Goal: Task Accomplishment & Management: Complete application form

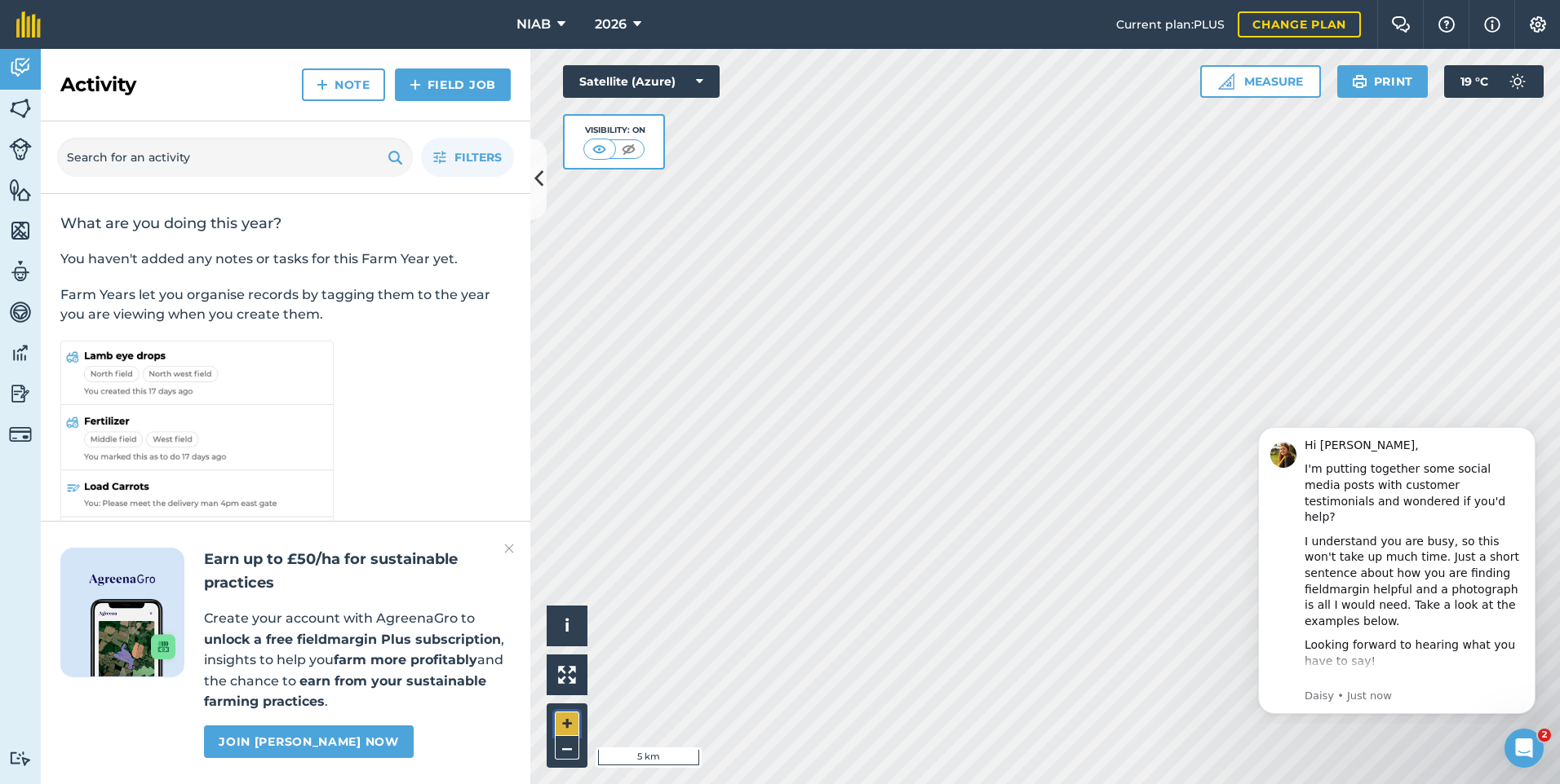
click at [568, 727] on button "+" at bounding box center [567, 724] width 25 height 25
click at [566, 723] on button "+" at bounding box center [567, 724] width 25 height 25
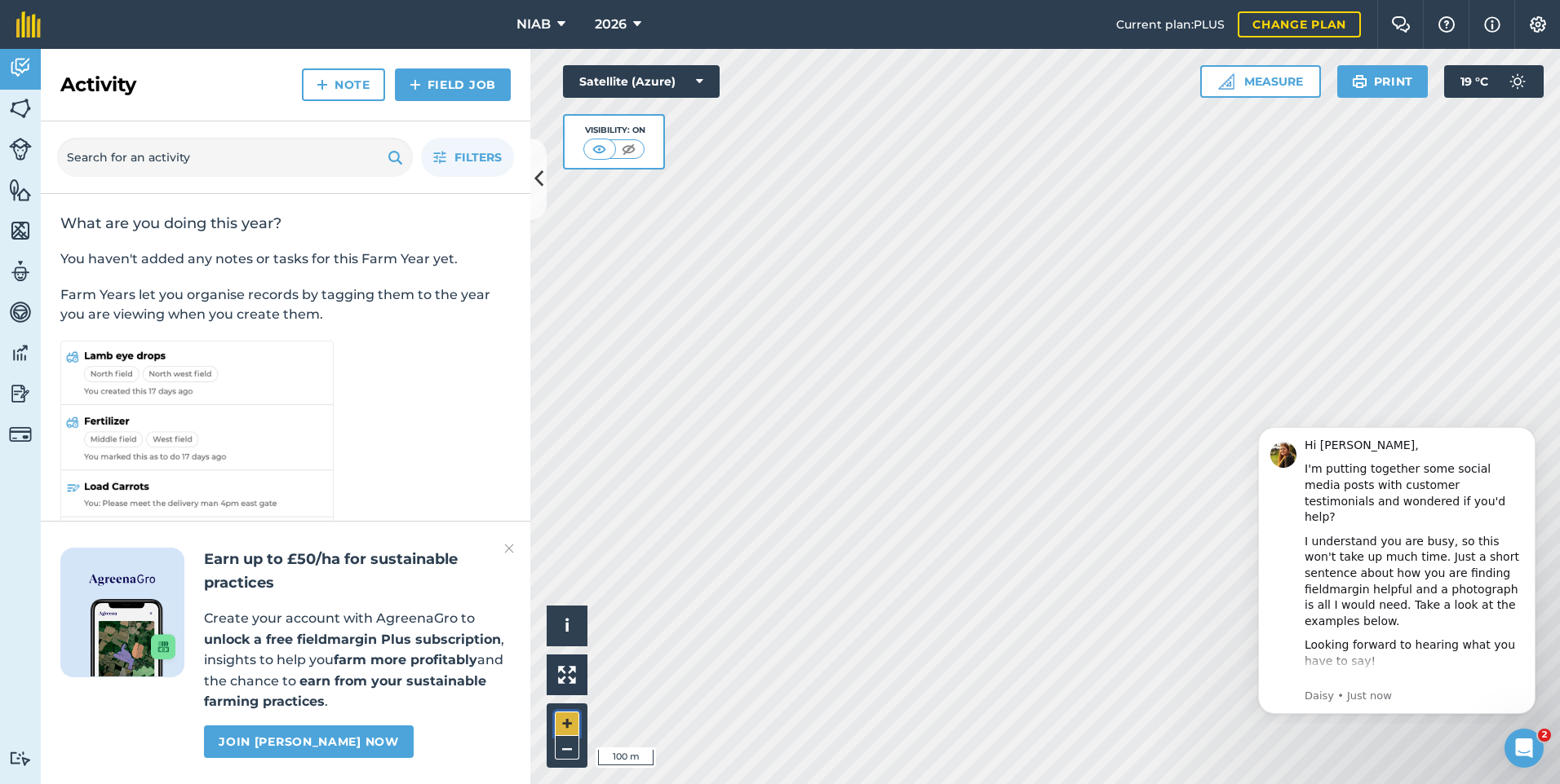
click at [565, 720] on button "+" at bounding box center [567, 724] width 25 height 25
click at [1259, 80] on button "Measure" at bounding box center [1260, 81] width 120 height 32
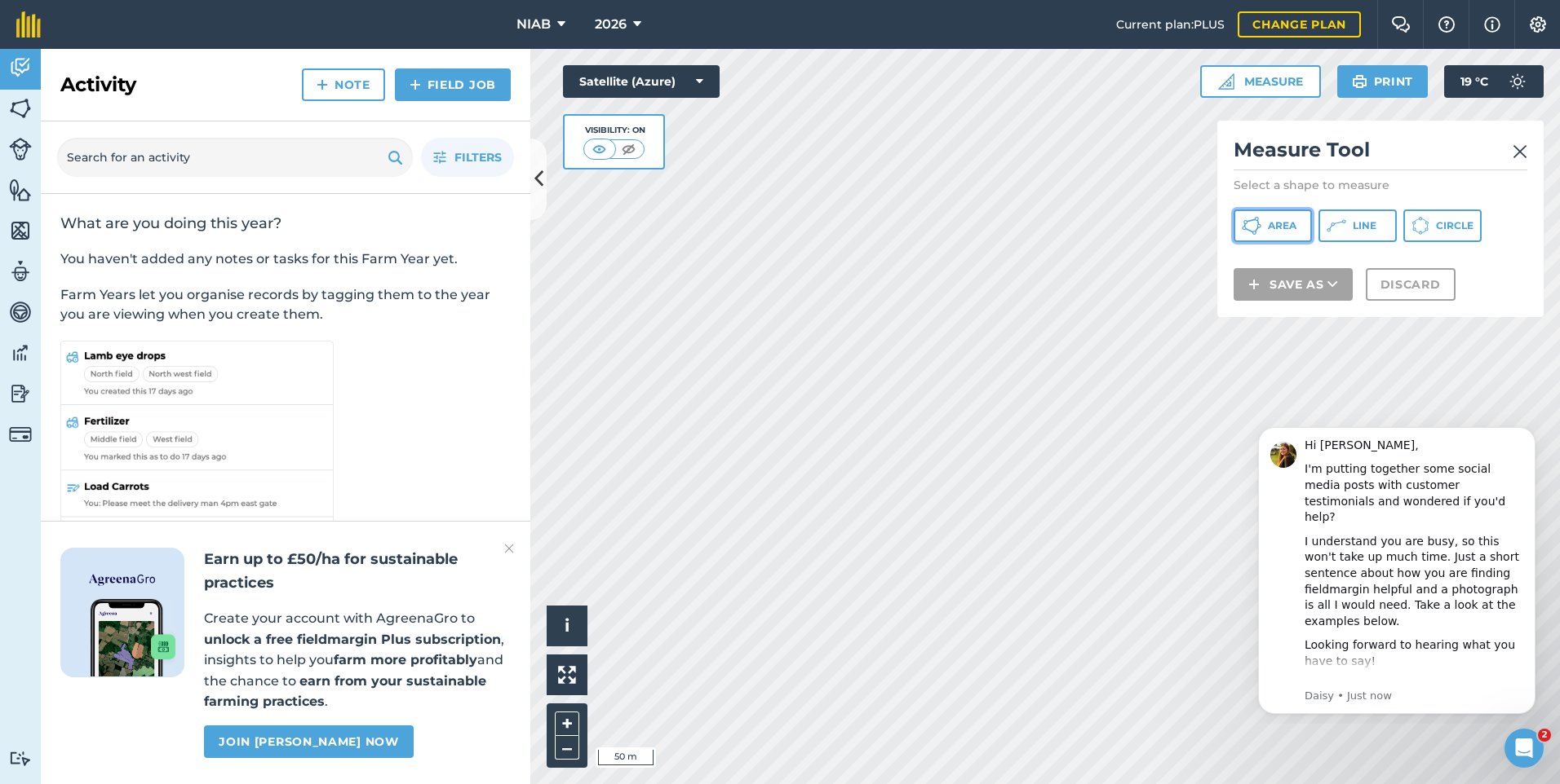
click at [1276, 223] on span "Area" at bounding box center [1282, 226] width 29 height 13
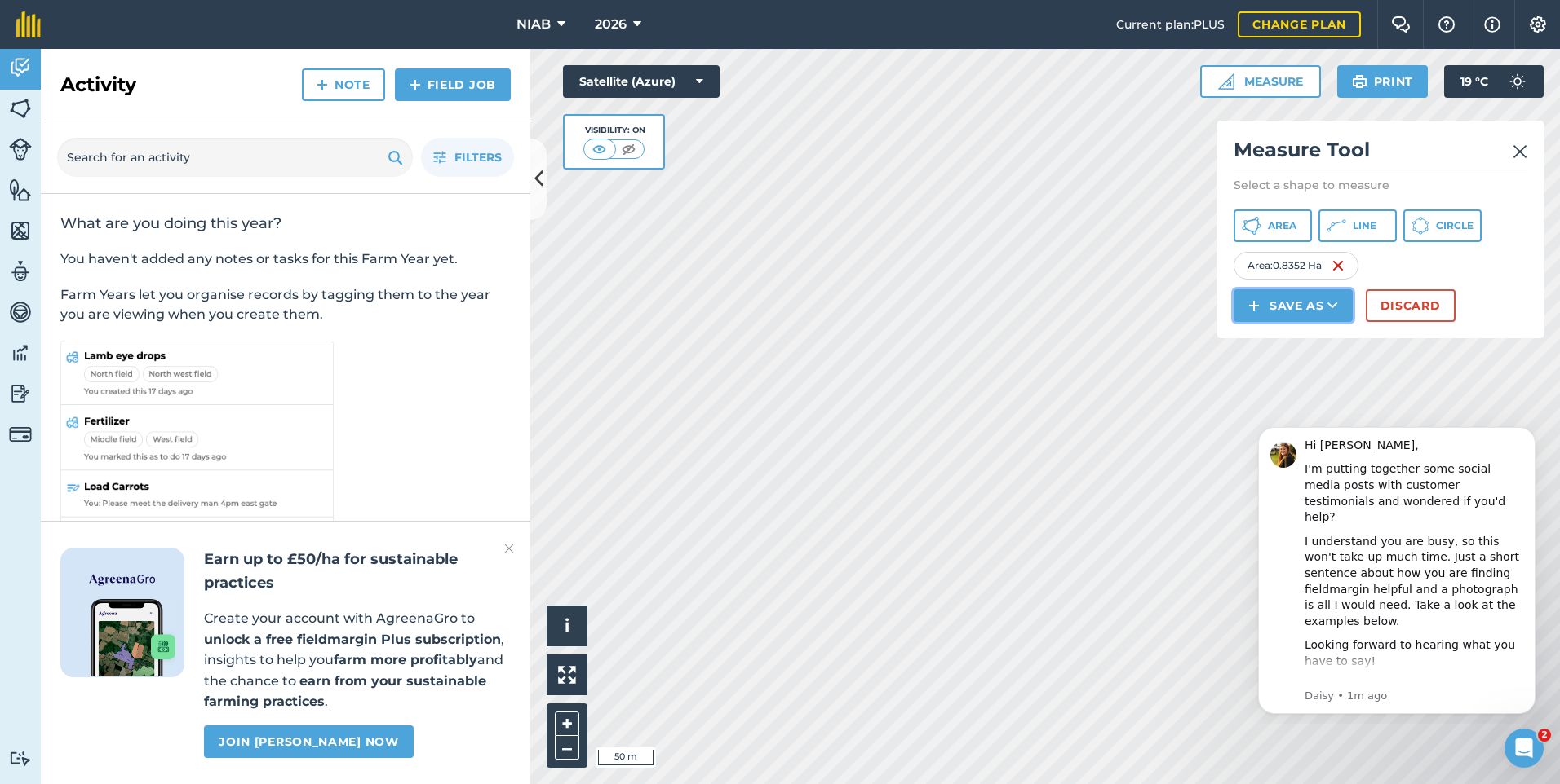
click at [1302, 305] on button "Save as" at bounding box center [1293, 306] width 119 height 32
click at [1292, 373] on link "Feature" at bounding box center [1293, 378] width 114 height 36
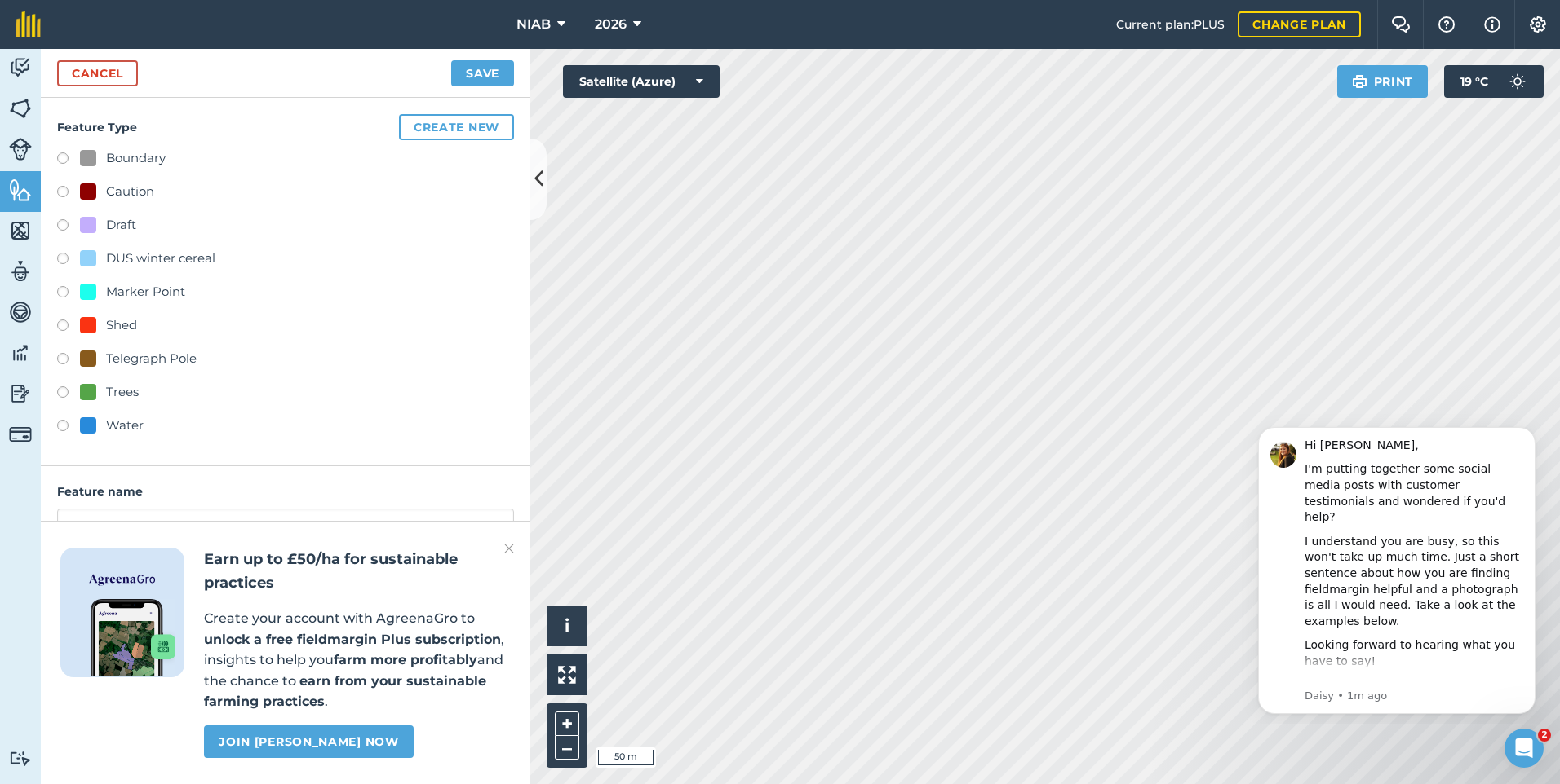
click at [122, 257] on div "DUS winter cereal" at bounding box center [161, 258] width 109 height 19
radio input "true"
type input "DUS winter cereal"
click at [473, 68] on button "Save" at bounding box center [483, 74] width 63 height 26
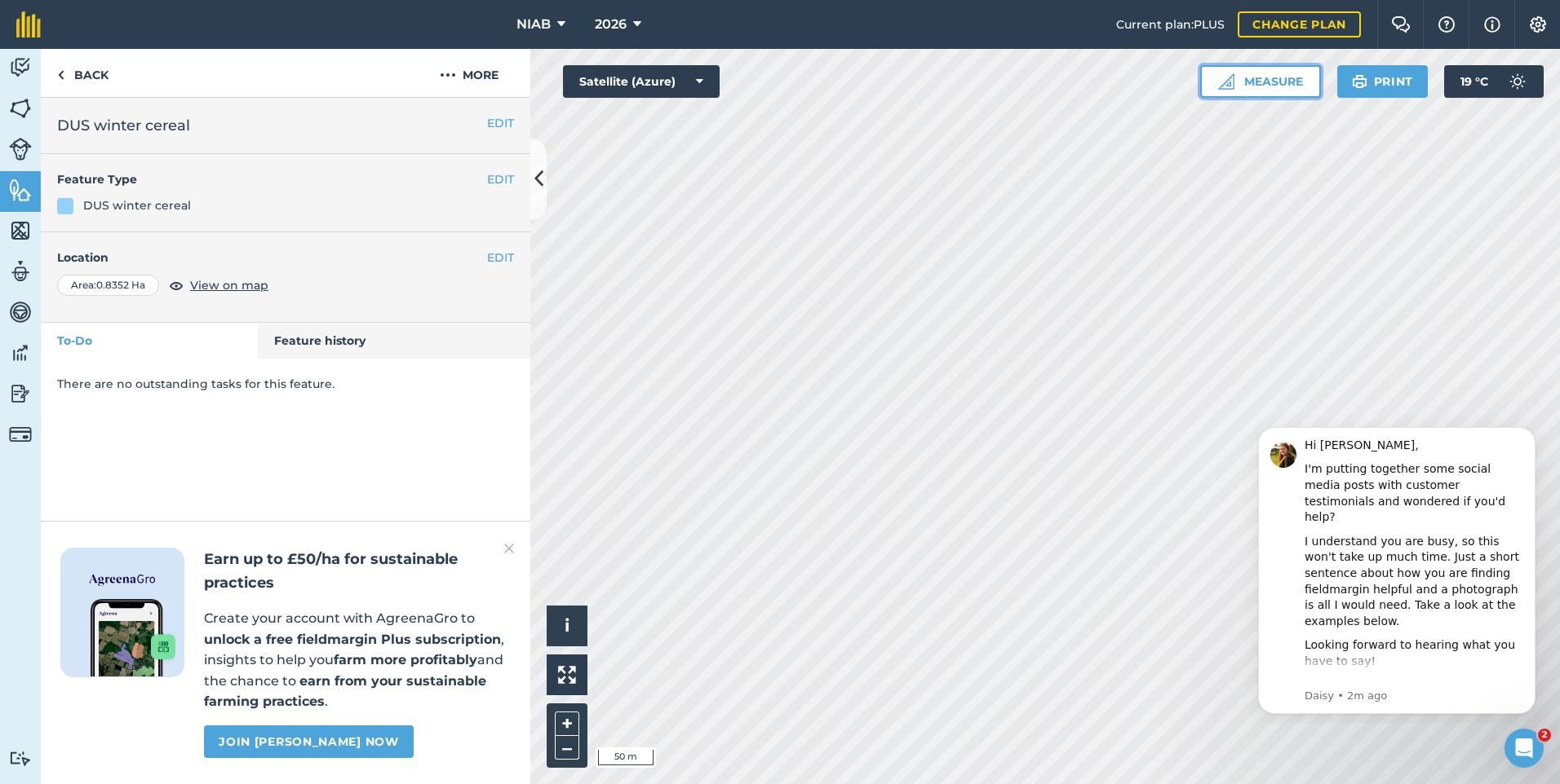
click at [1282, 82] on button "Measure" at bounding box center [1260, 81] width 120 height 32
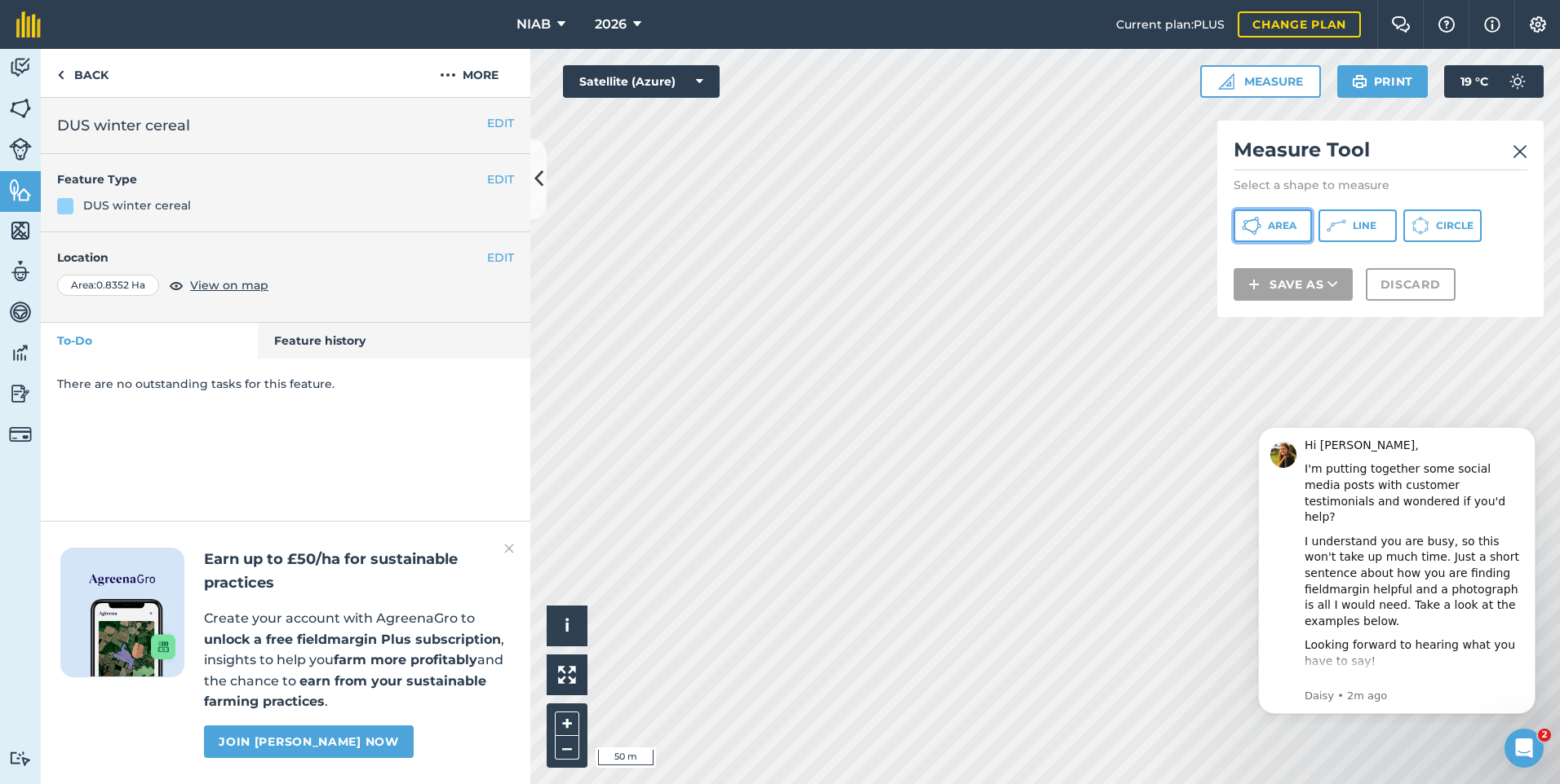
click at [1294, 227] on span "Area" at bounding box center [1282, 226] width 29 height 13
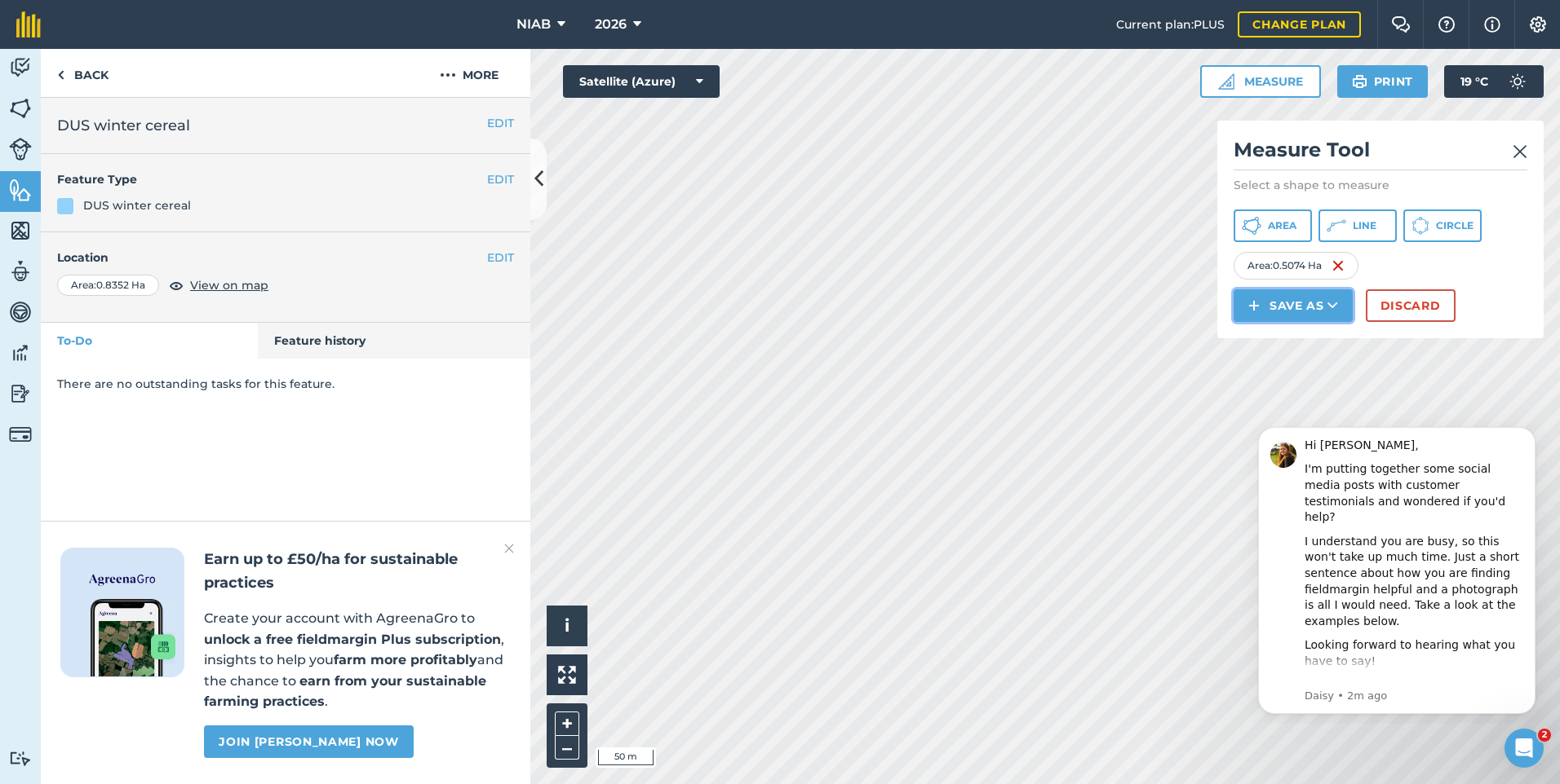
click at [1286, 309] on button "Save as" at bounding box center [1293, 306] width 119 height 32
click at [1291, 373] on link "Feature" at bounding box center [1293, 378] width 114 height 36
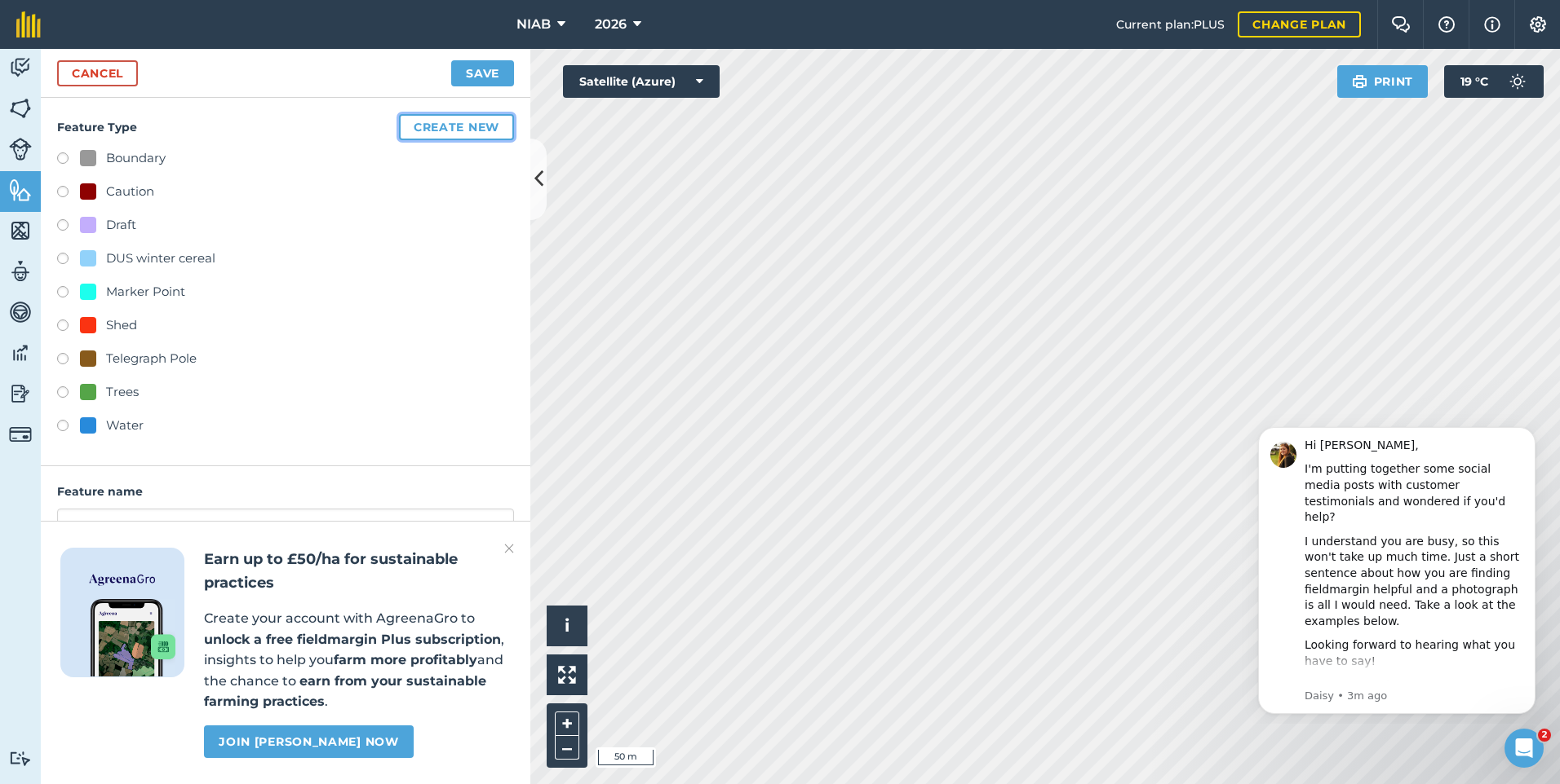
click at [458, 130] on button "Create new" at bounding box center [456, 127] width 115 height 26
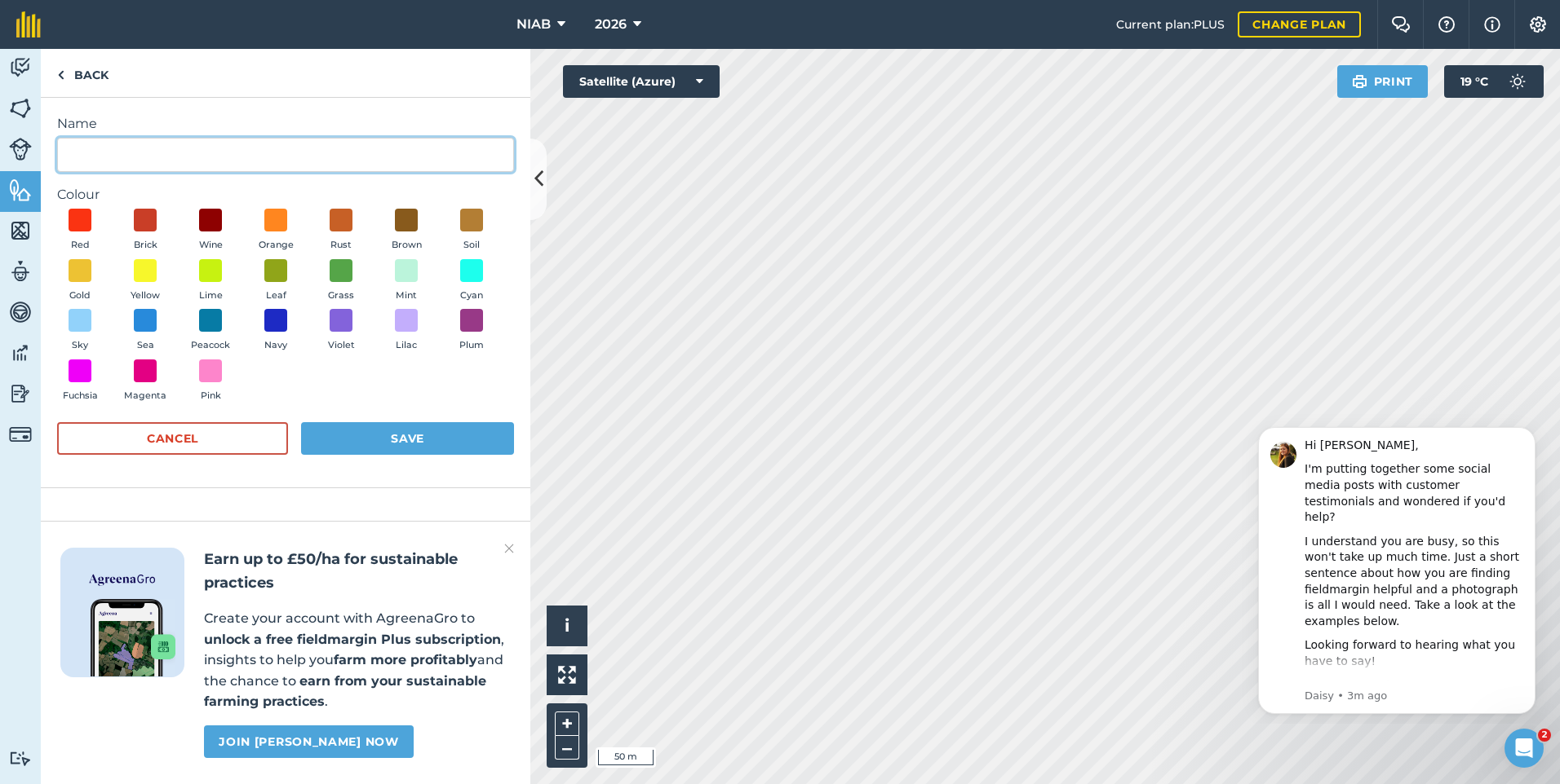
click at [69, 155] on input "Name" at bounding box center [285, 155] width 457 height 34
type input "Course winter cereal"
click at [81, 319] on span at bounding box center [80, 320] width 25 height 25
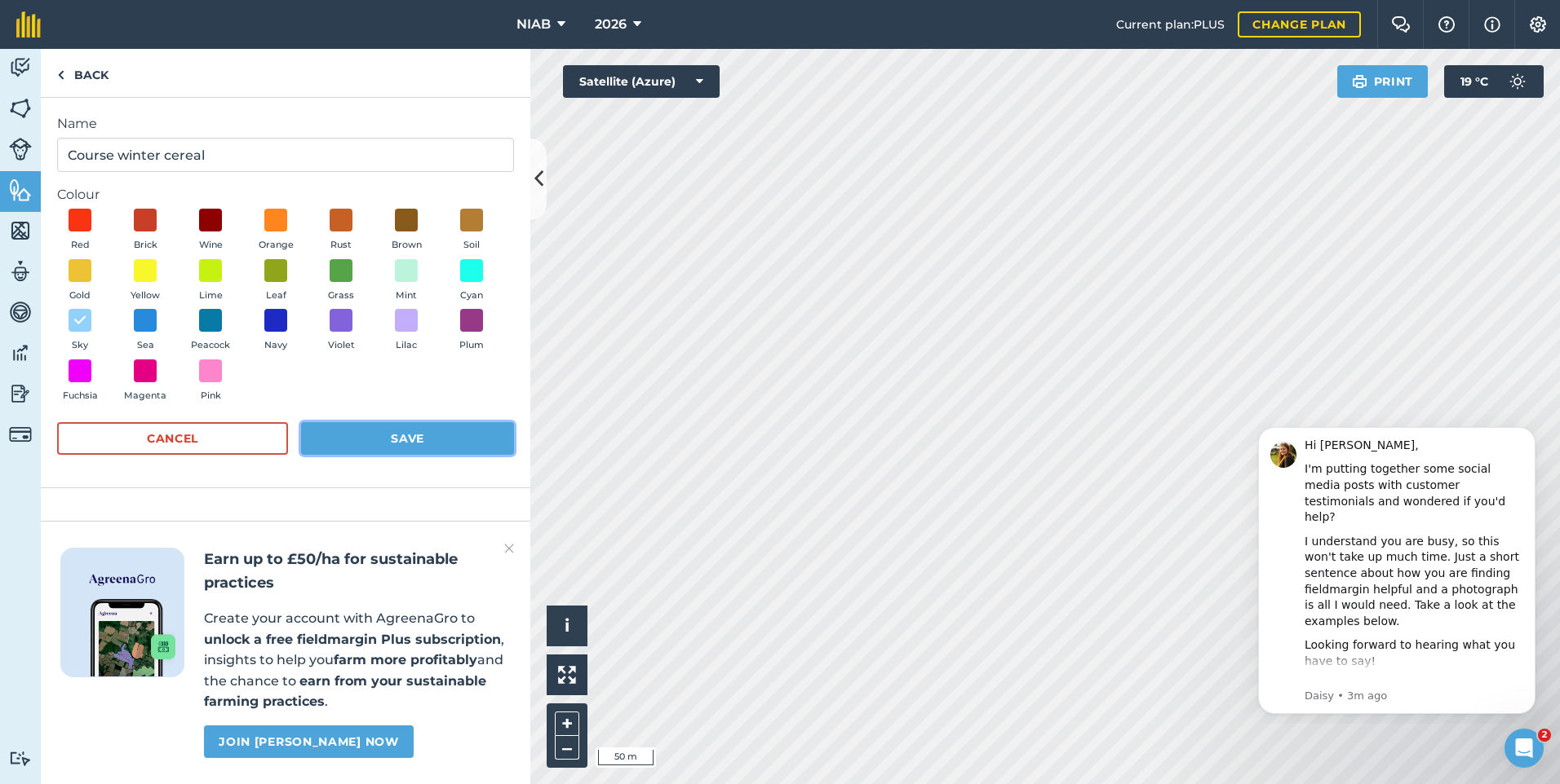
click at [413, 429] on button "Save" at bounding box center [408, 438] width 213 height 32
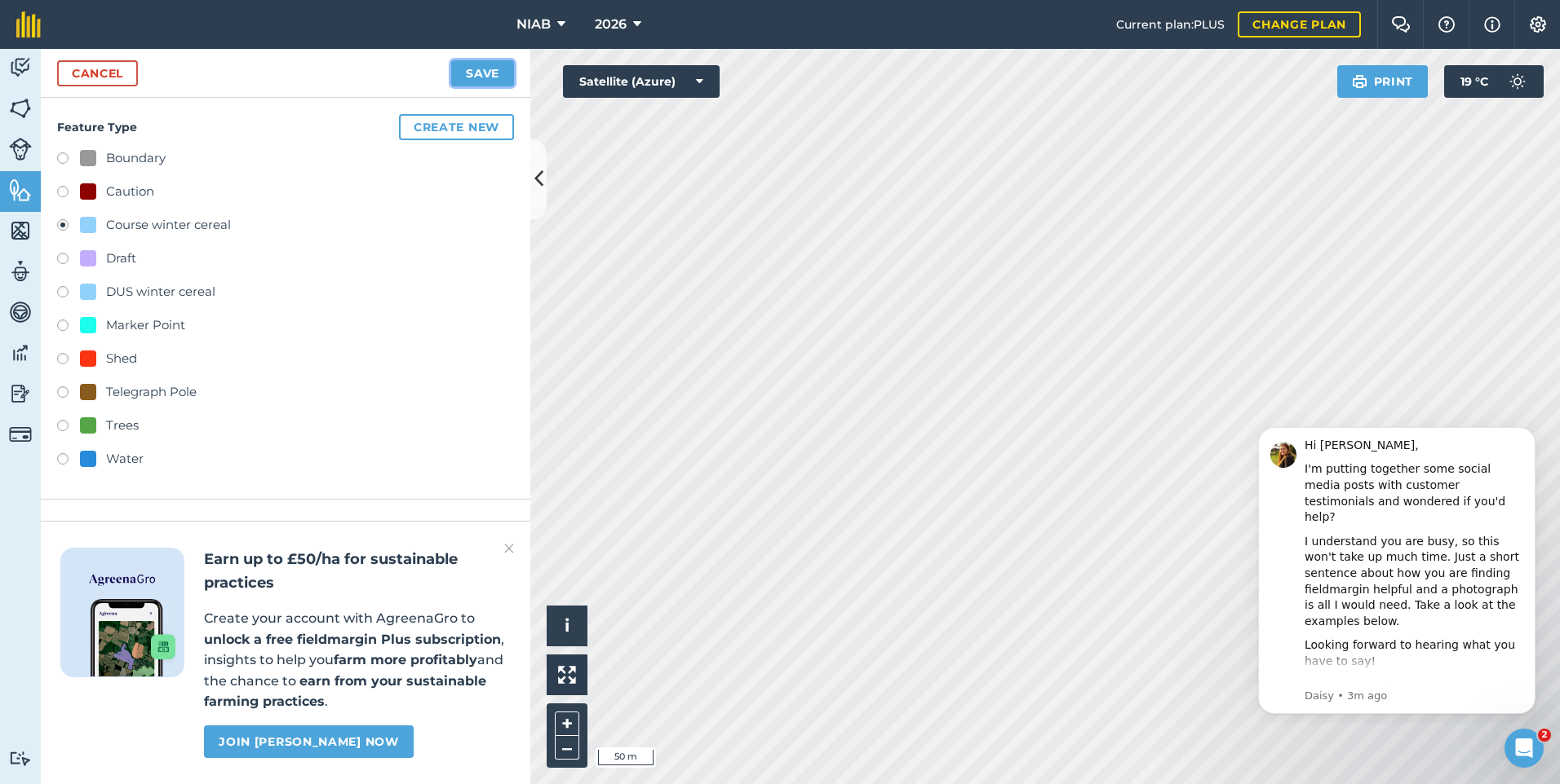
click at [483, 70] on button "Save" at bounding box center [483, 74] width 63 height 26
click at [481, 68] on button "Save" at bounding box center [483, 74] width 63 height 26
click at [438, 238] on div "Boundary Caution Course winter cereal Draft DUS winter cereal Marker Point Shed…" at bounding box center [285, 311] width 457 height 325
click at [105, 72] on link "Cancel" at bounding box center [98, 74] width 81 height 26
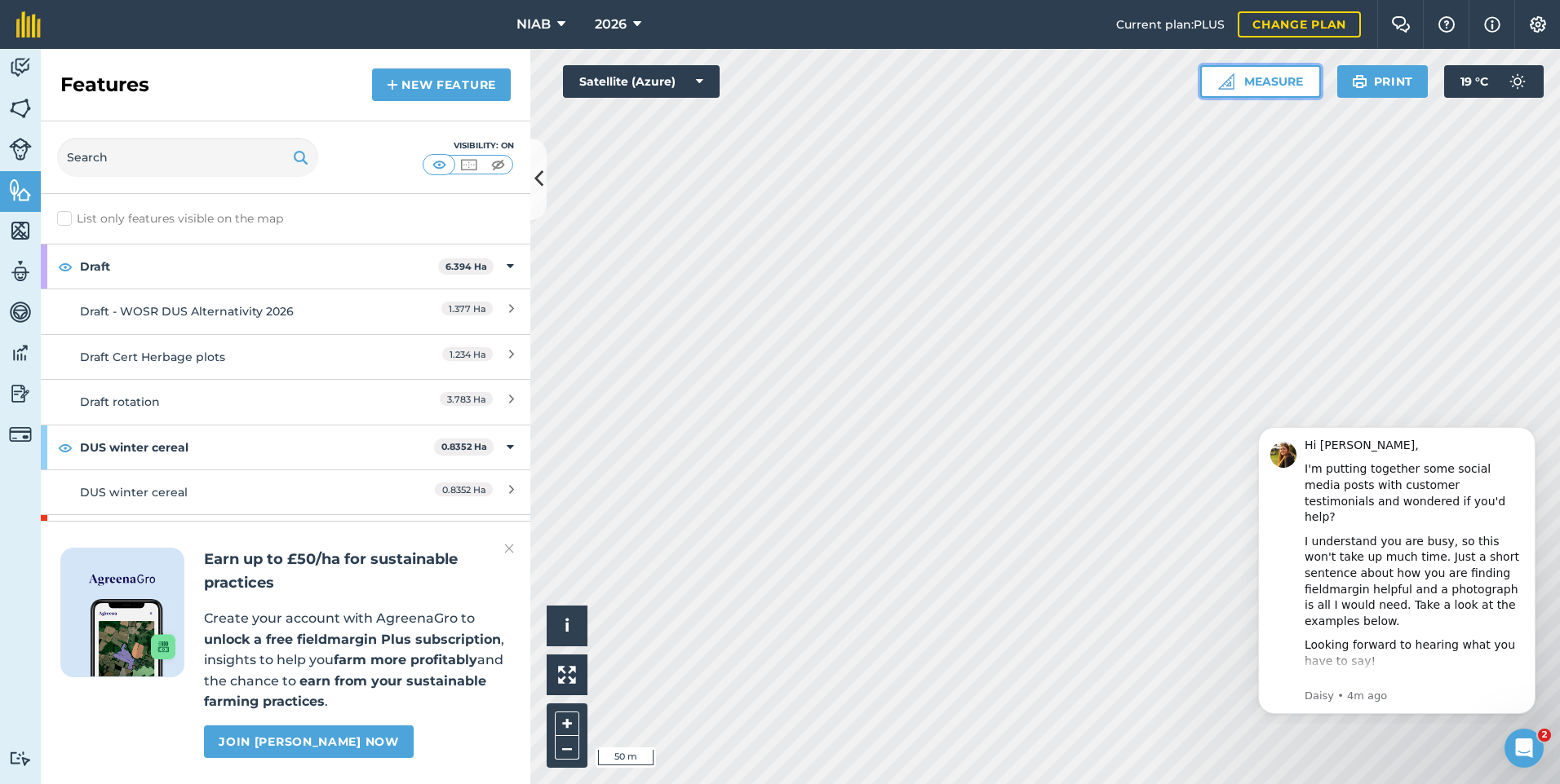
click at [1270, 83] on button "Measure" at bounding box center [1260, 81] width 120 height 32
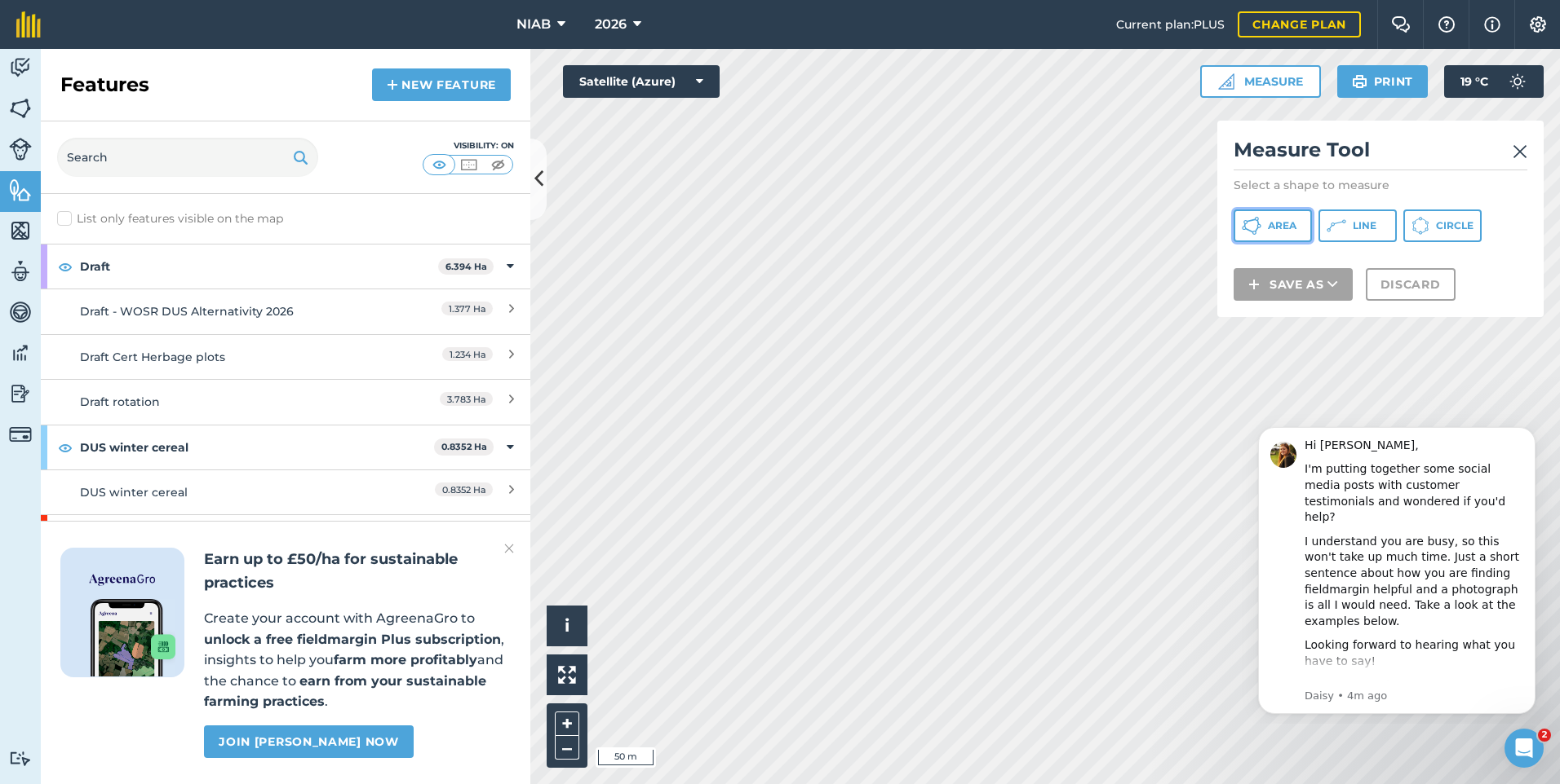
drag, startPoint x: 1284, startPoint y: 224, endPoint x: 1296, endPoint y: 234, distance: 15.6
click at [1284, 226] on span "Area" at bounding box center [1282, 226] width 29 height 13
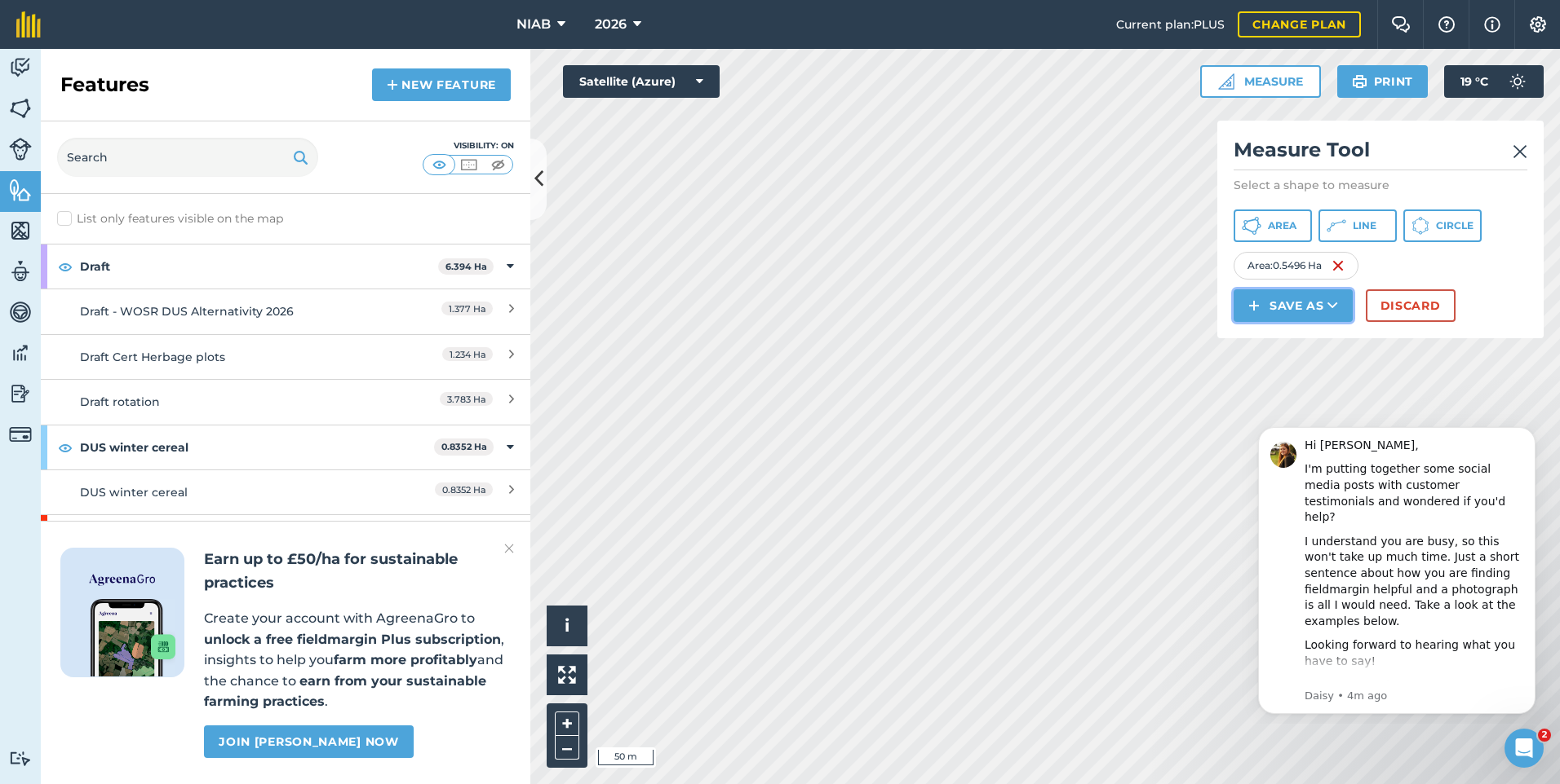
click at [1296, 305] on button "Save as" at bounding box center [1293, 306] width 119 height 32
click at [1281, 374] on link "Feature" at bounding box center [1293, 378] width 114 height 36
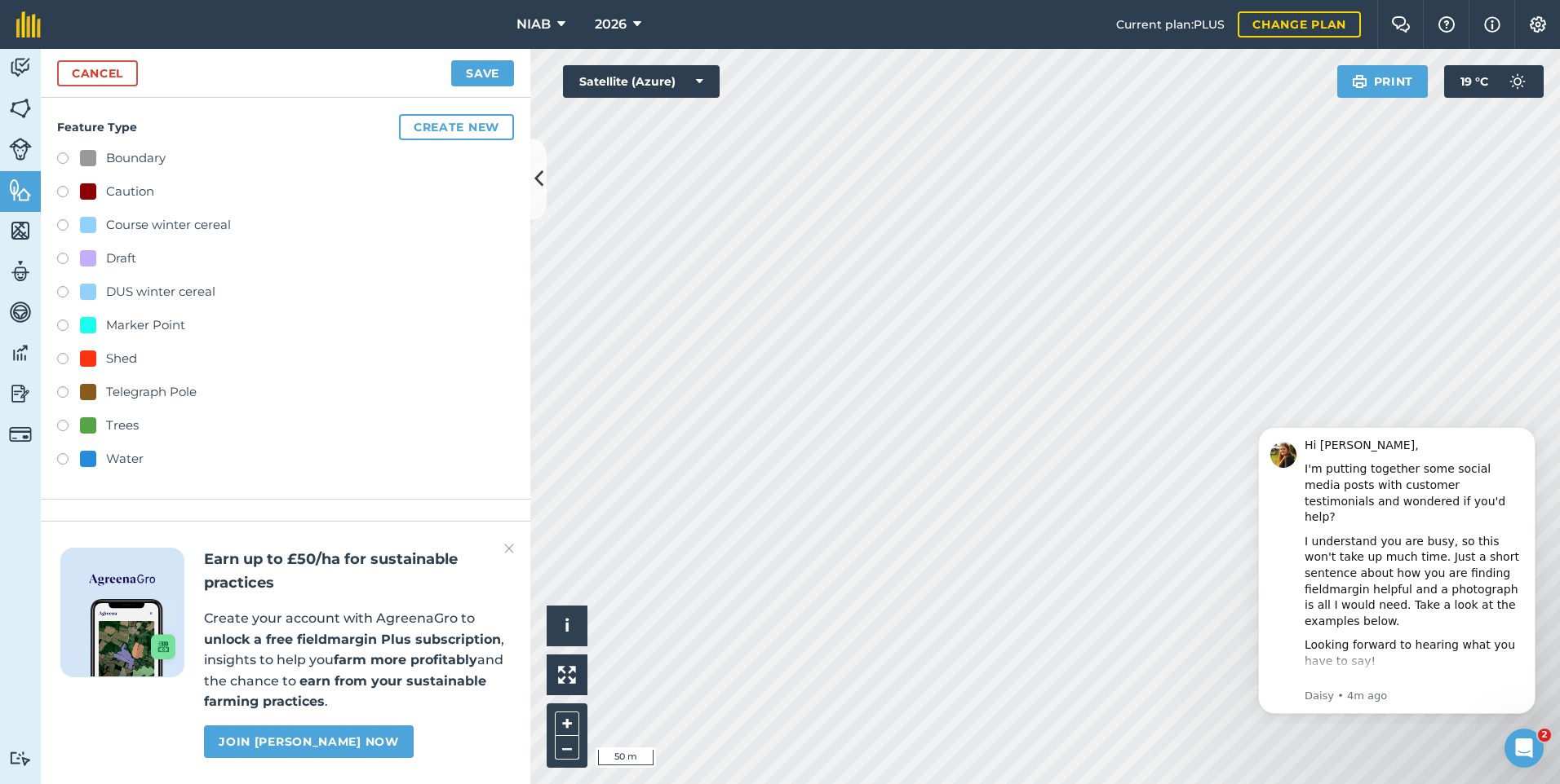
click at [63, 223] on label at bounding box center [69, 227] width 23 height 17
radio input "true"
type input "Course winter cereal"
click at [473, 75] on button "Save" at bounding box center [483, 74] width 63 height 26
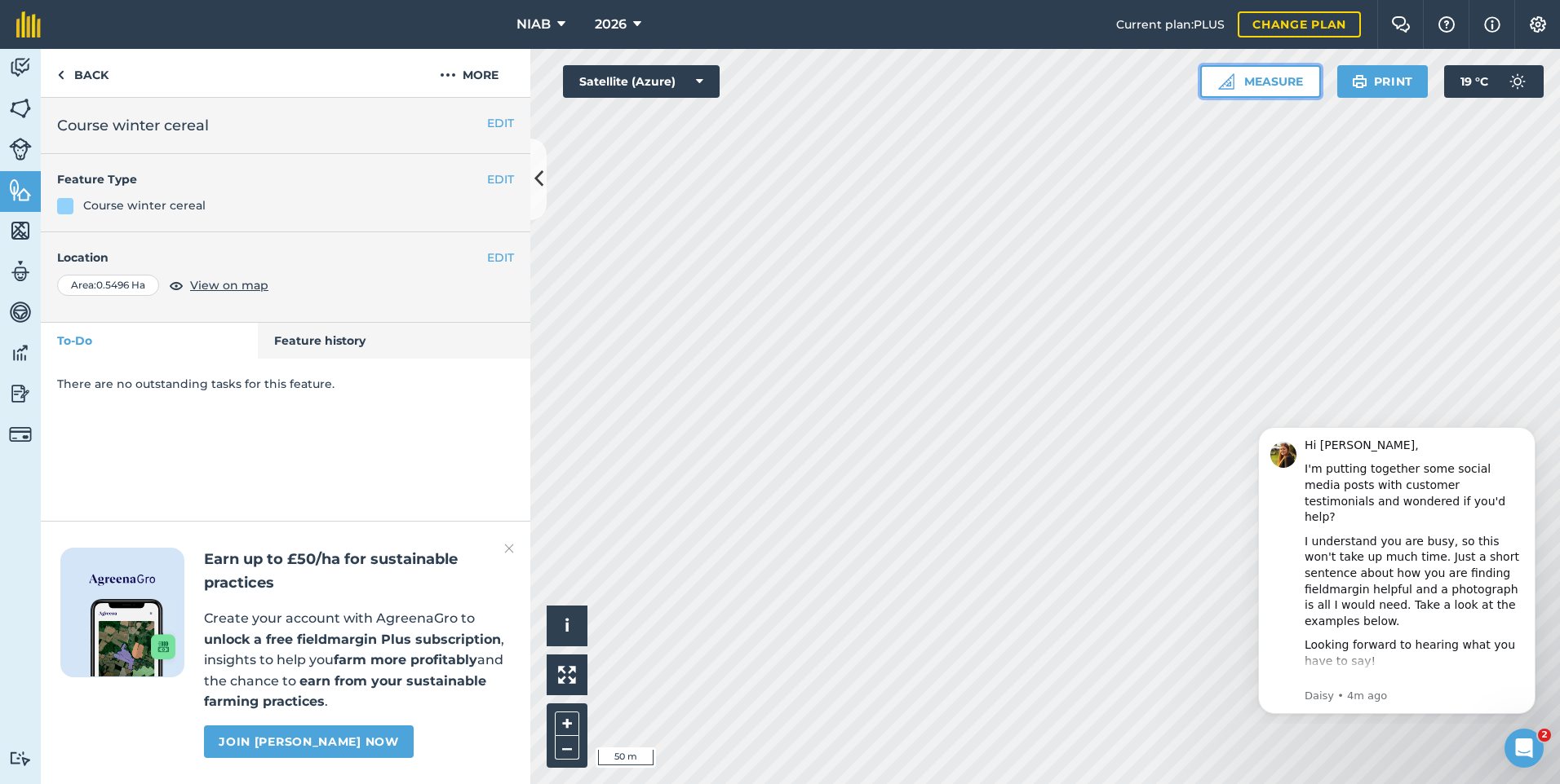
click at [1273, 81] on button "Measure" at bounding box center [1260, 81] width 120 height 32
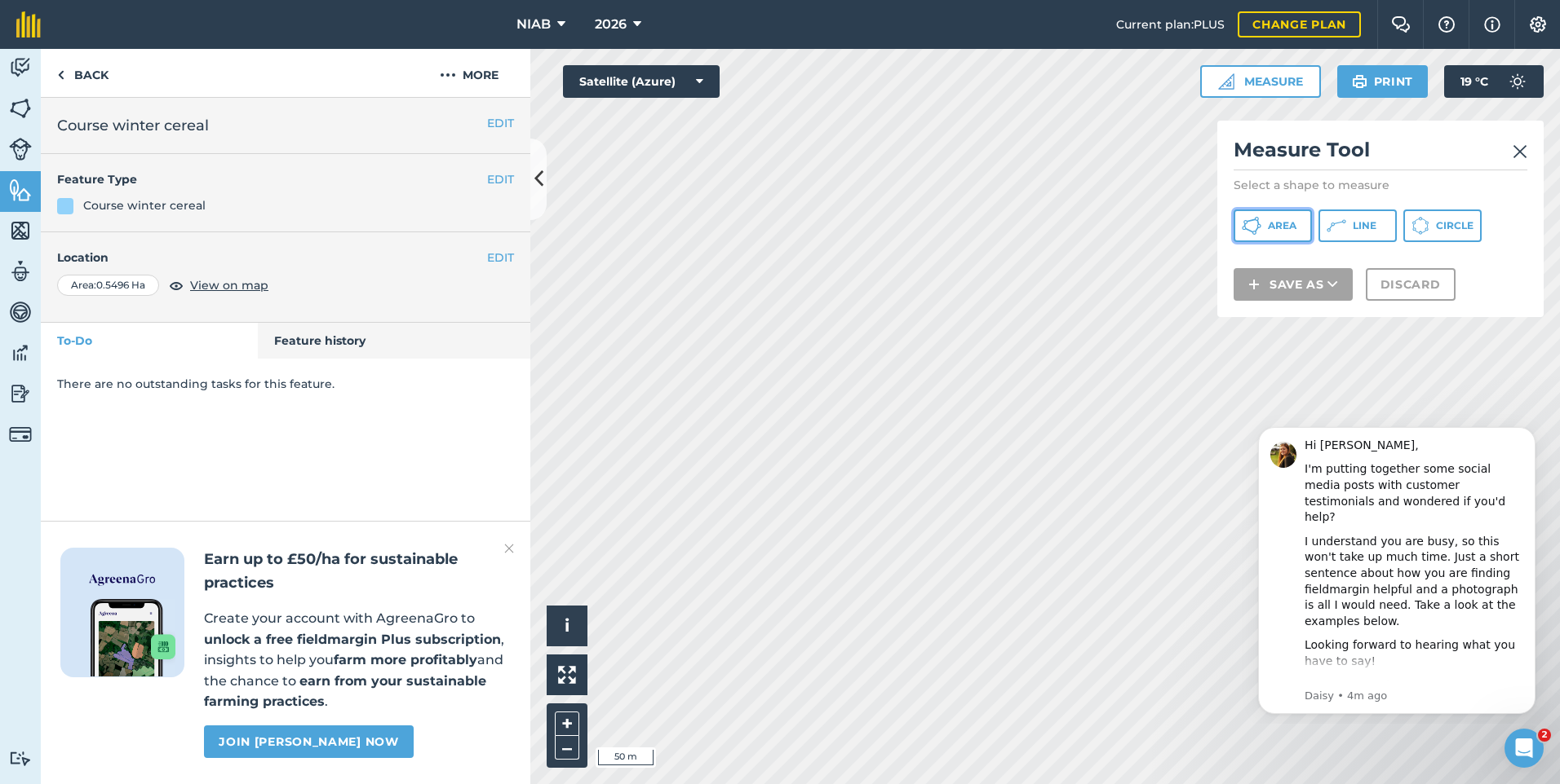
click at [1286, 223] on span "Area" at bounding box center [1282, 226] width 29 height 13
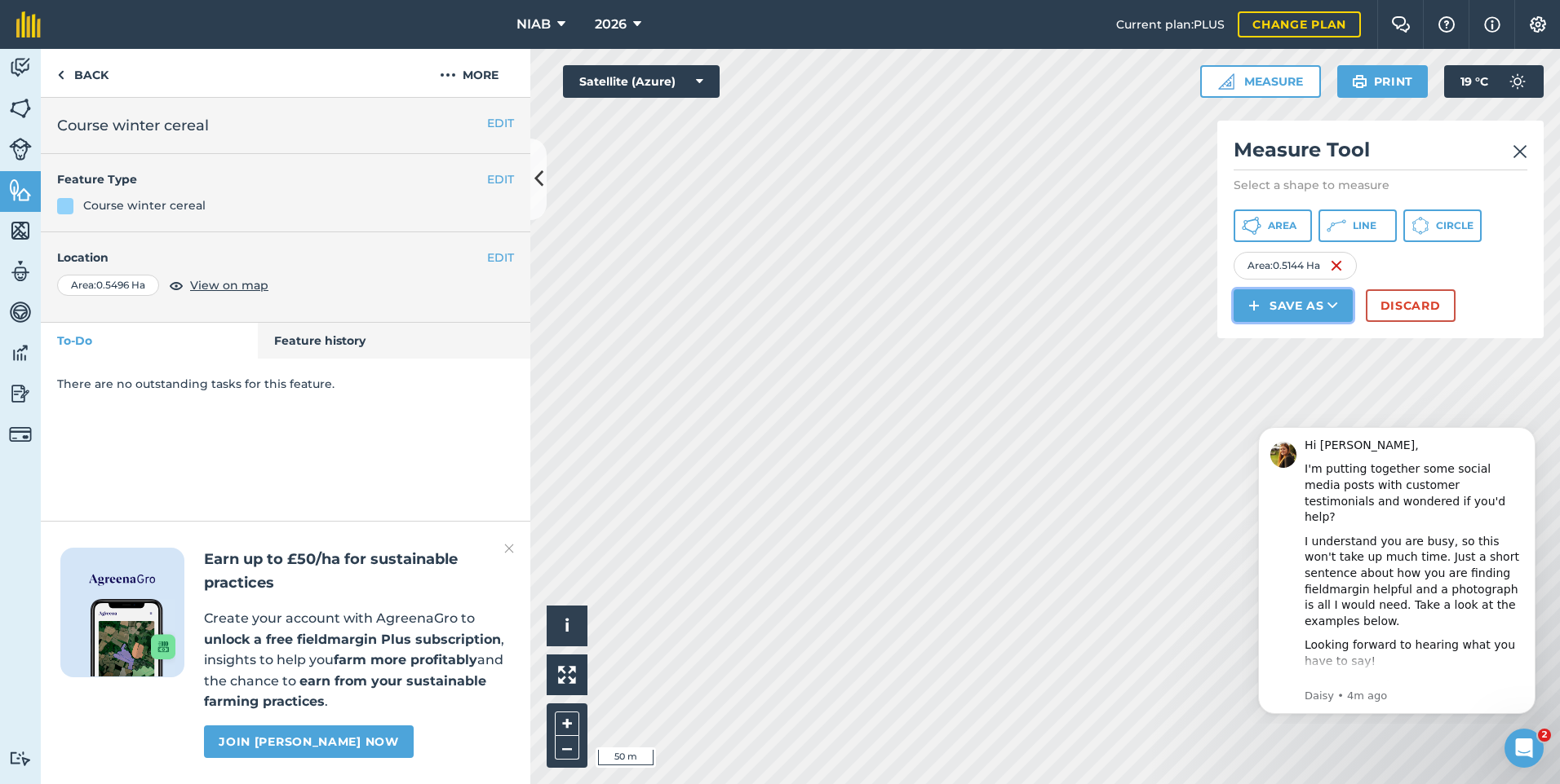
click at [1304, 304] on button "Save as" at bounding box center [1293, 306] width 119 height 32
click at [1297, 374] on link "Feature" at bounding box center [1293, 378] width 114 height 36
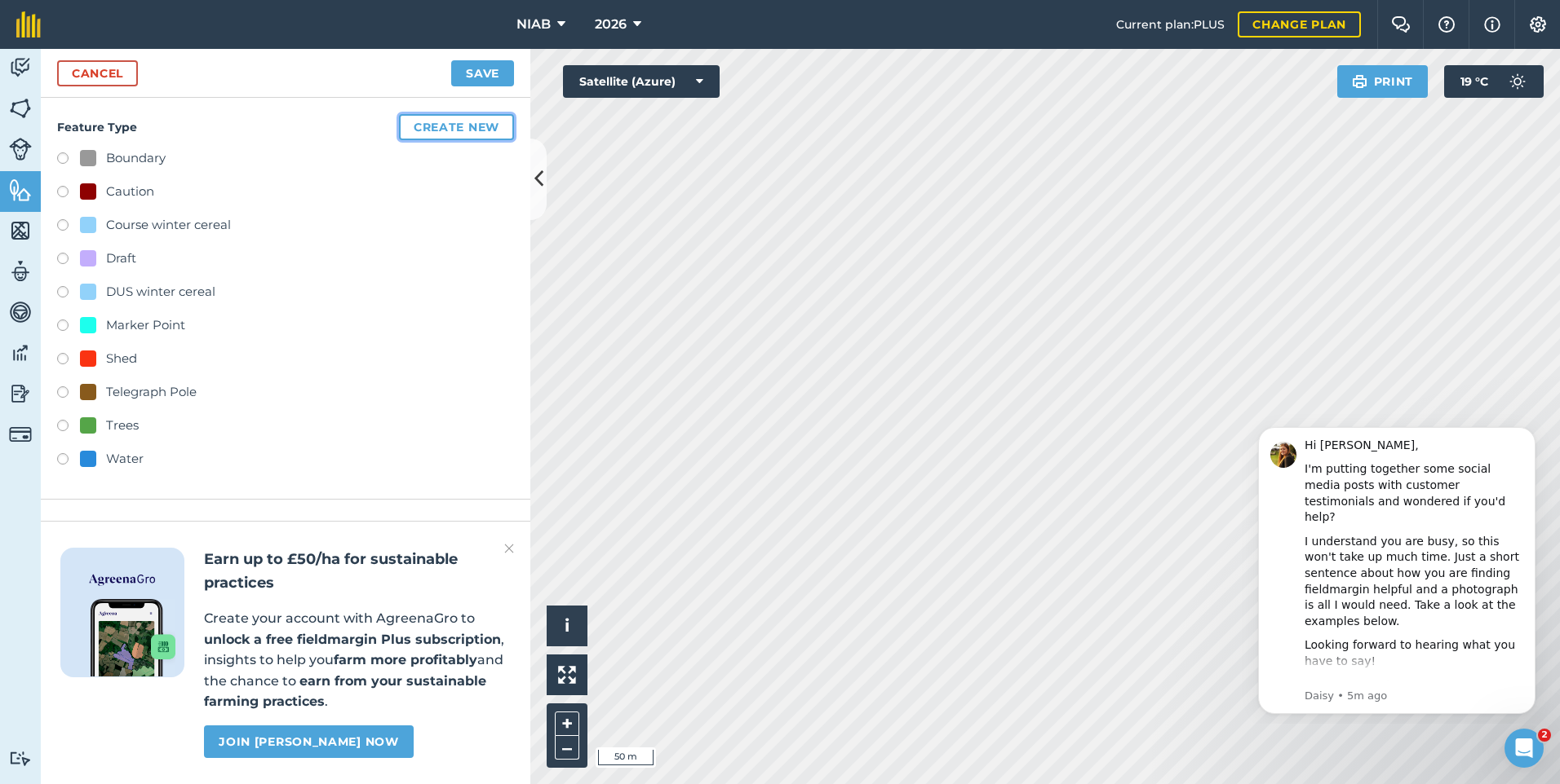
click at [458, 120] on button "Create new" at bounding box center [456, 127] width 115 height 26
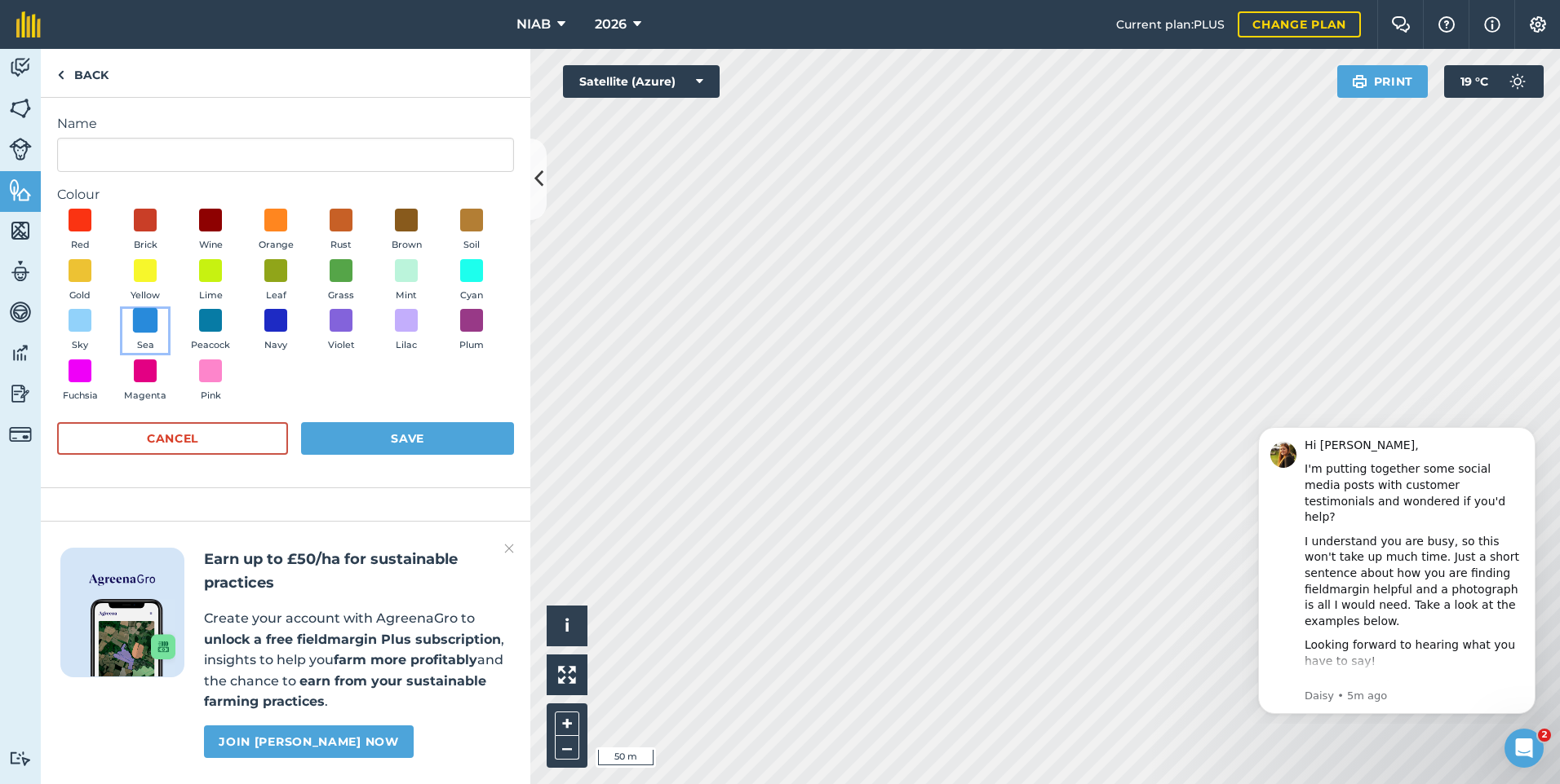
click at [144, 326] on span at bounding box center [145, 320] width 25 height 25
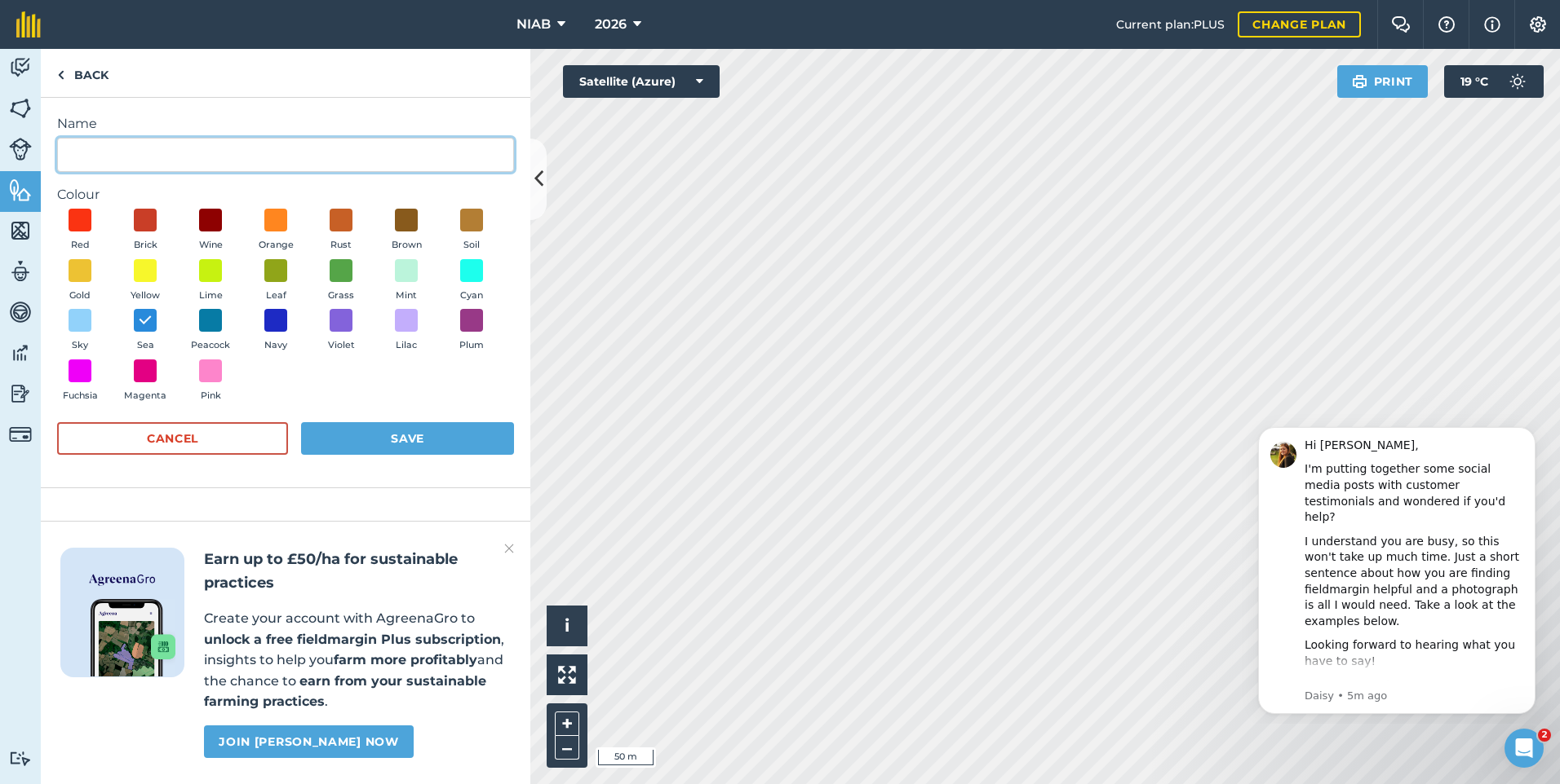
click at [82, 145] on input "Name" at bounding box center [285, 155] width 457 height 34
type input "Cert winter cereal"
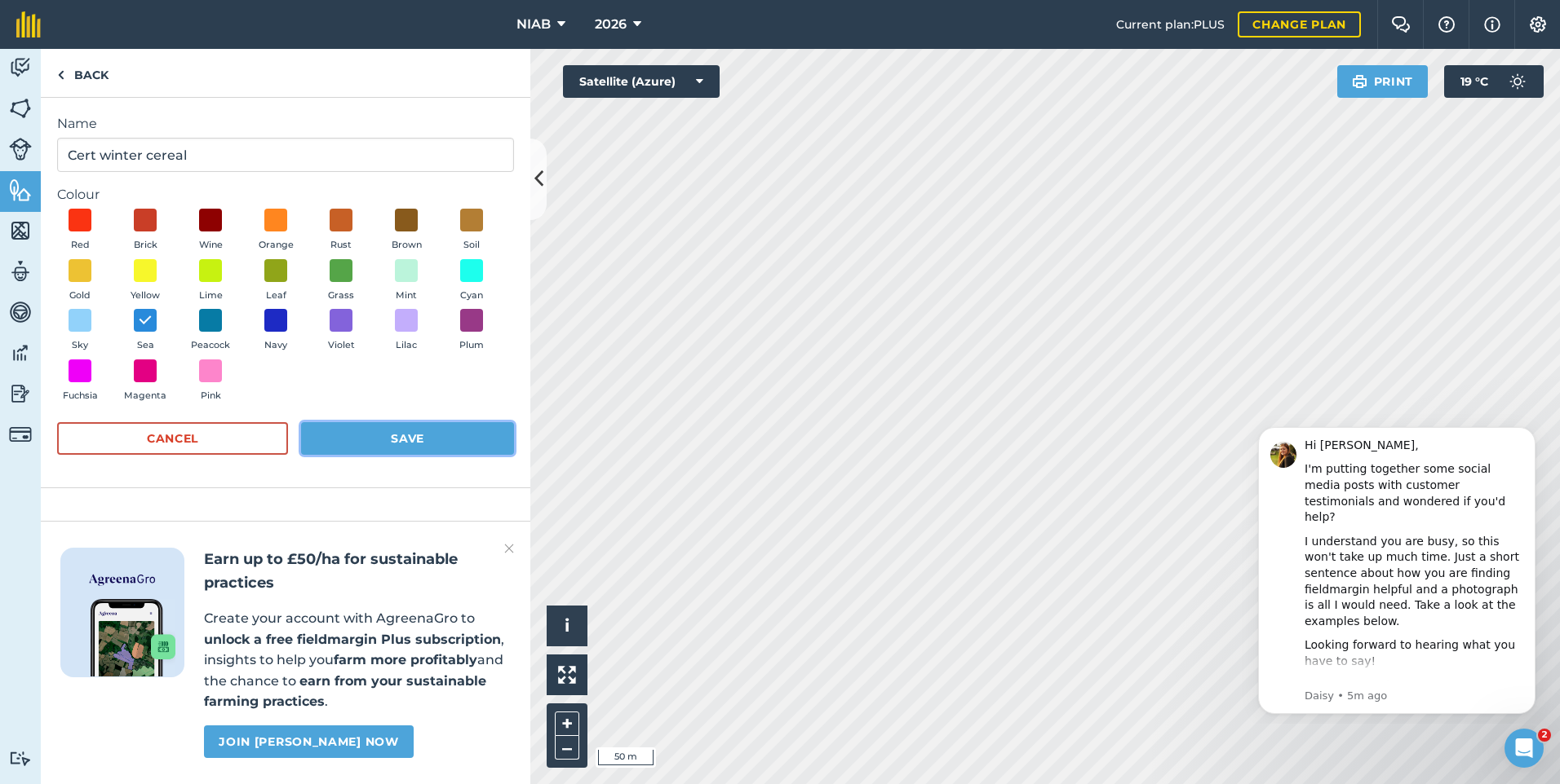
click at [394, 435] on button "Save" at bounding box center [408, 438] width 213 height 32
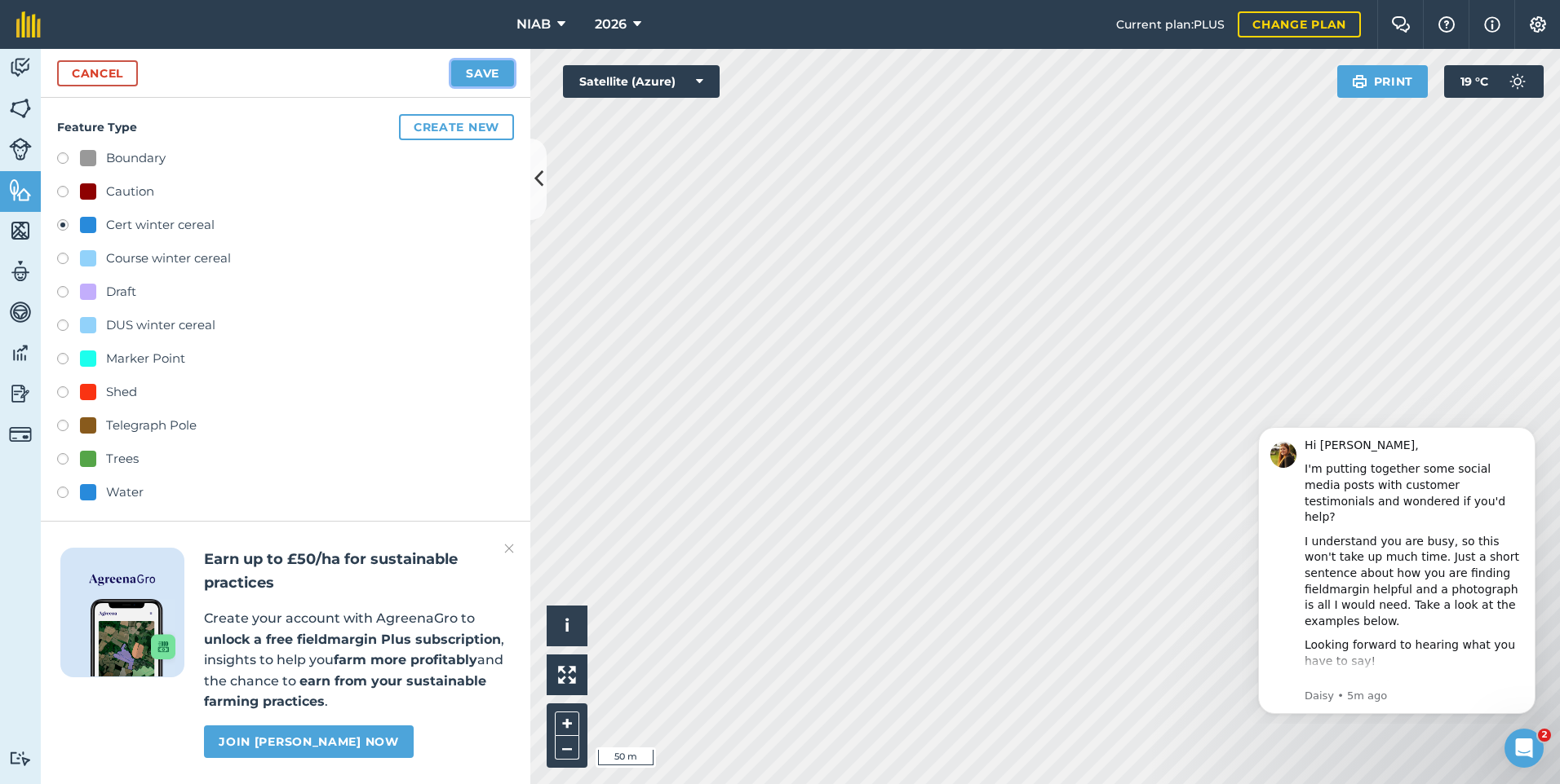
click at [478, 68] on button "Save" at bounding box center [483, 74] width 63 height 26
click at [90, 64] on link "Cancel" at bounding box center [98, 74] width 81 height 26
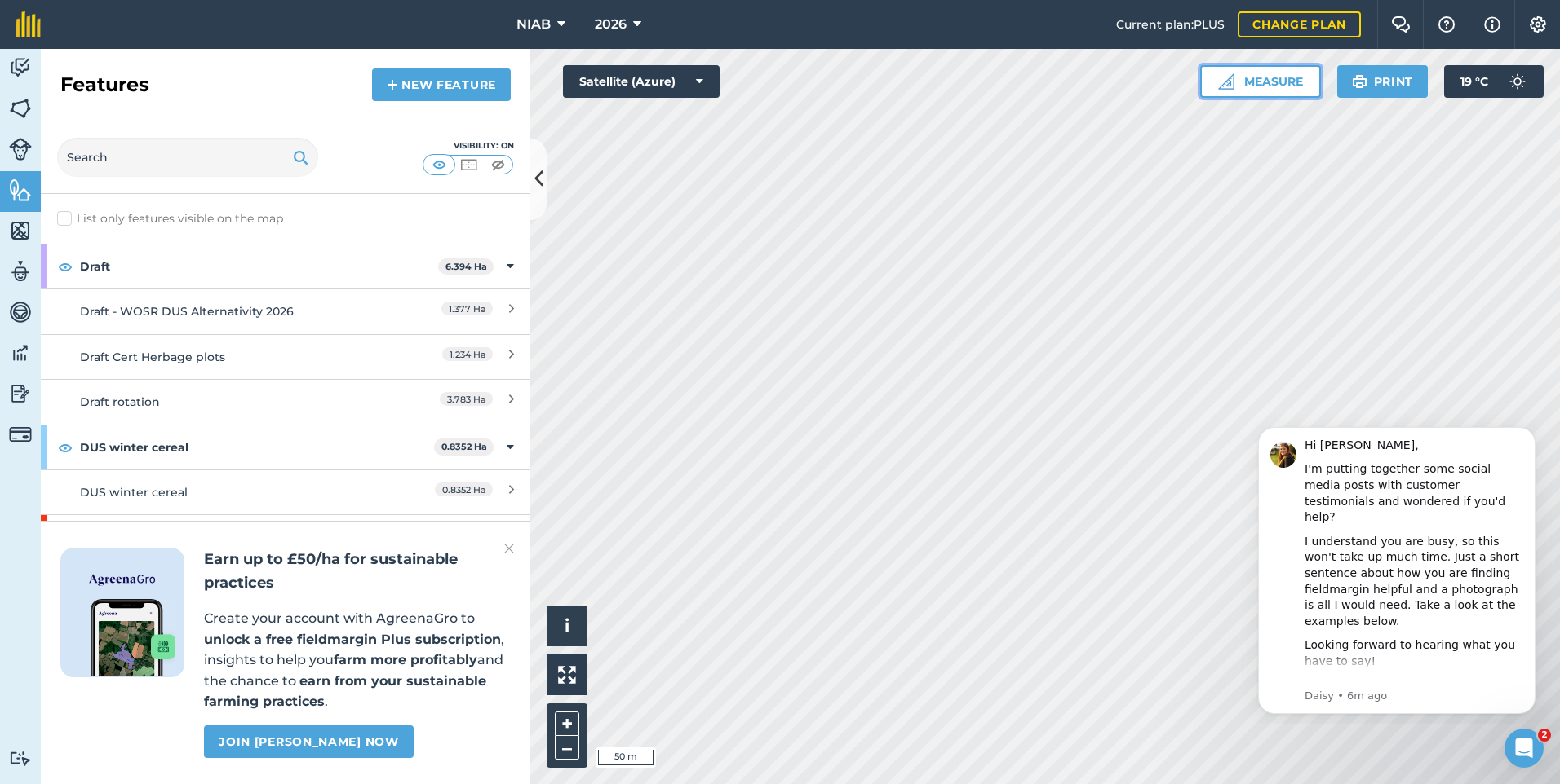
click at [1276, 83] on button "Measure" at bounding box center [1260, 81] width 120 height 32
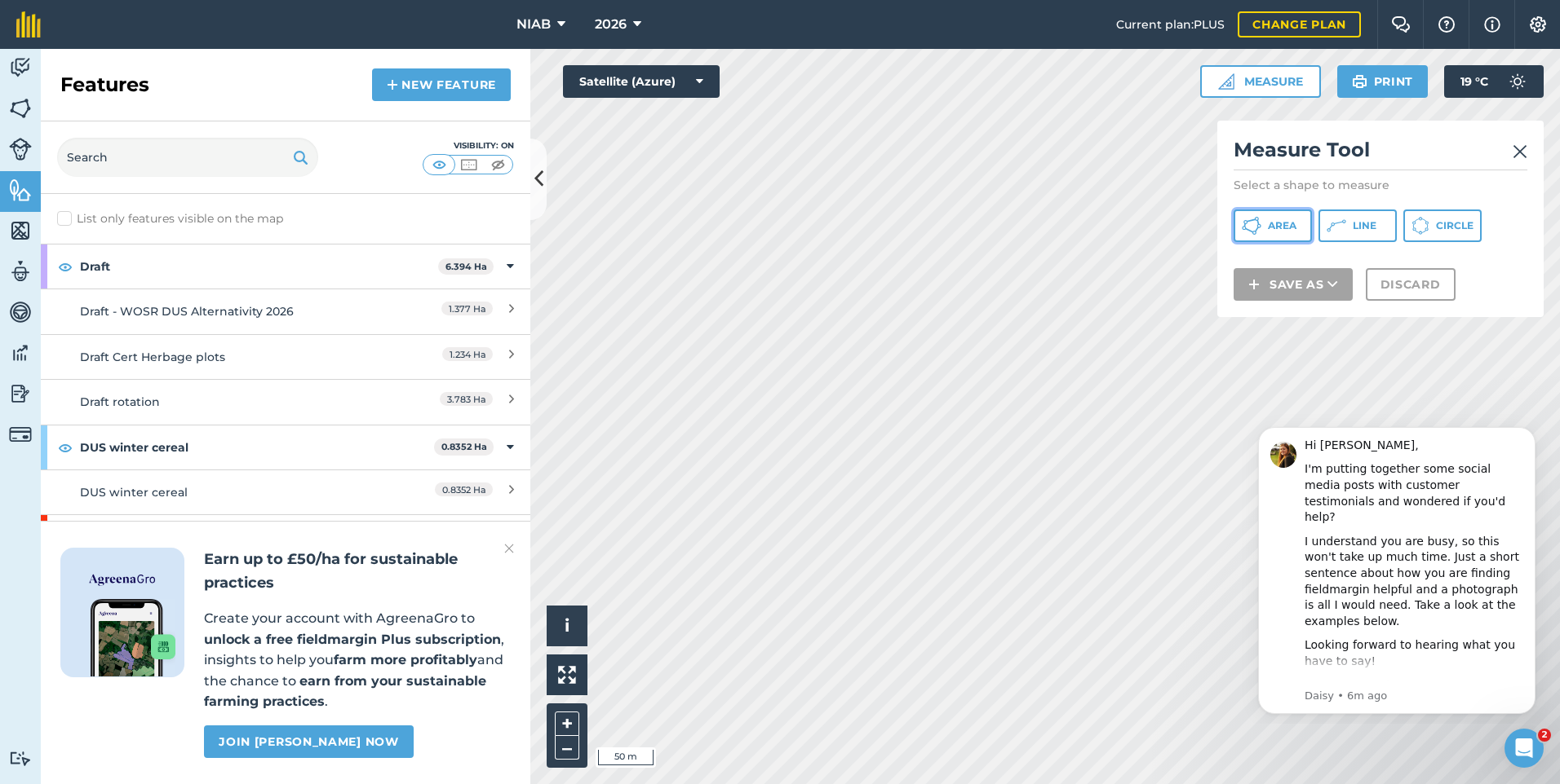
click at [1275, 223] on span "Area" at bounding box center [1282, 226] width 29 height 13
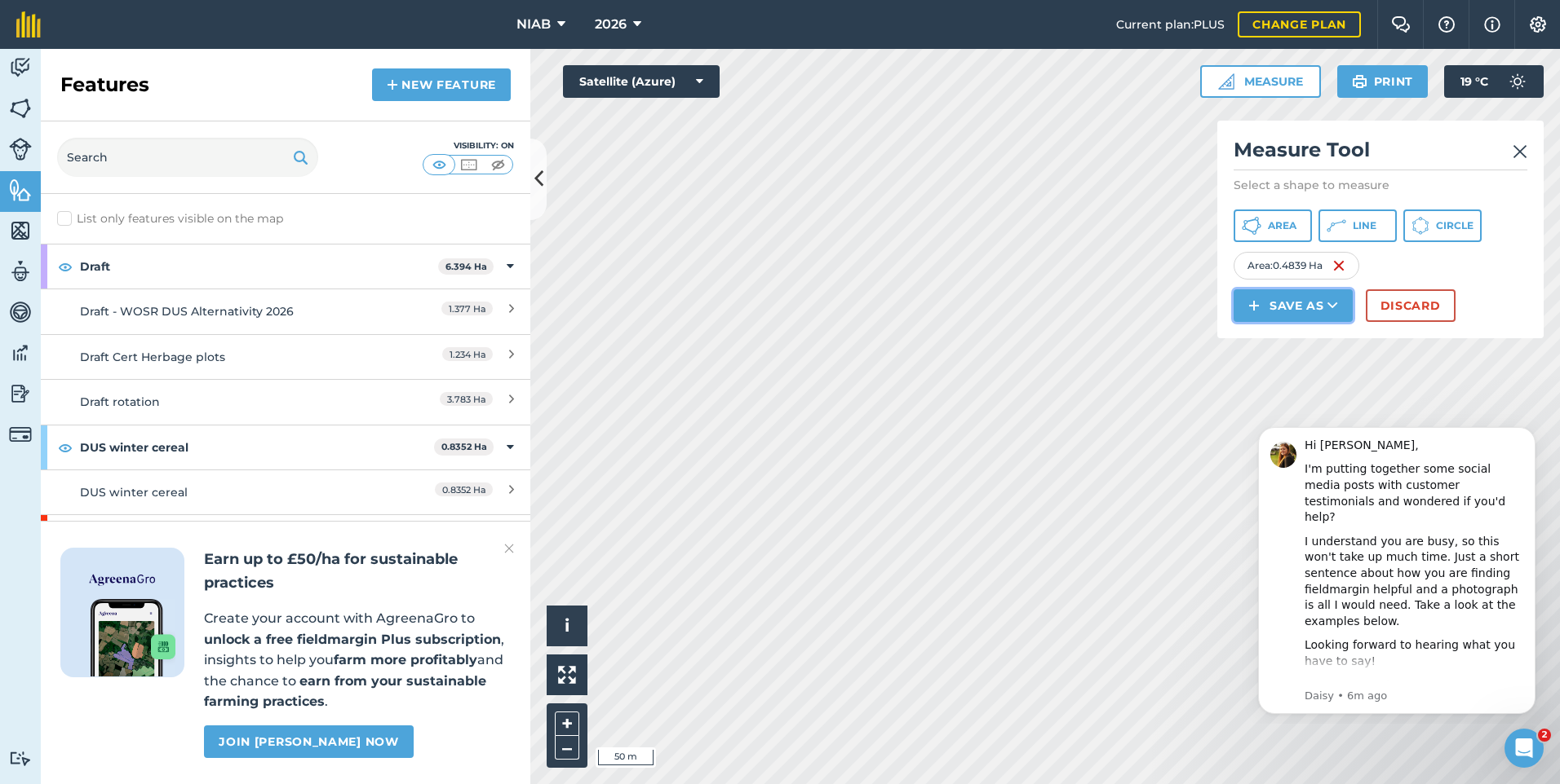
click at [1268, 308] on button "Save as" at bounding box center [1293, 306] width 119 height 32
click at [1298, 378] on link "Feature" at bounding box center [1293, 378] width 114 height 36
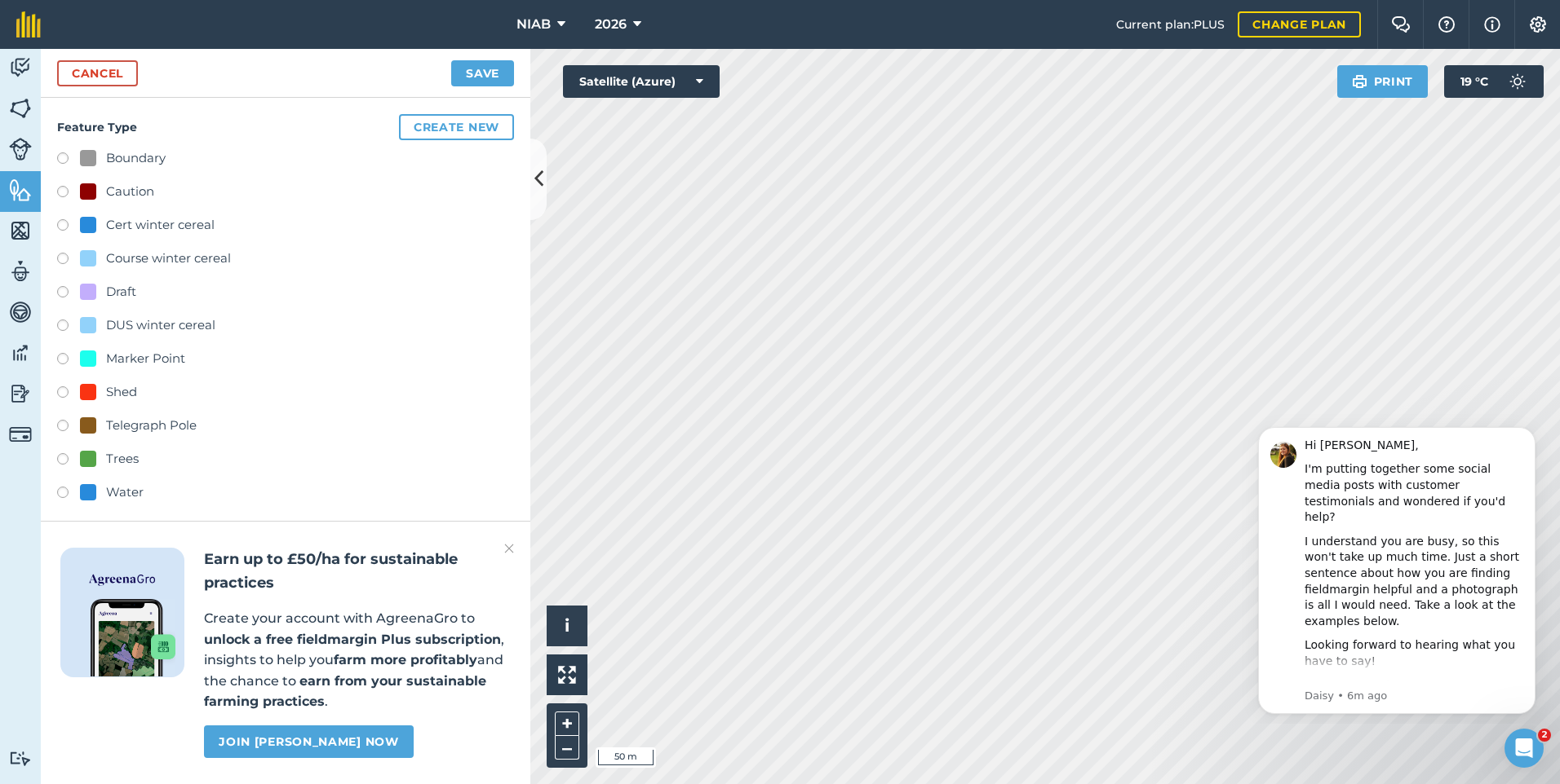
click at [61, 223] on label at bounding box center [69, 227] width 23 height 17
radio input "true"
type input "Cert winter cereal"
click at [484, 67] on button "Save" at bounding box center [483, 74] width 63 height 26
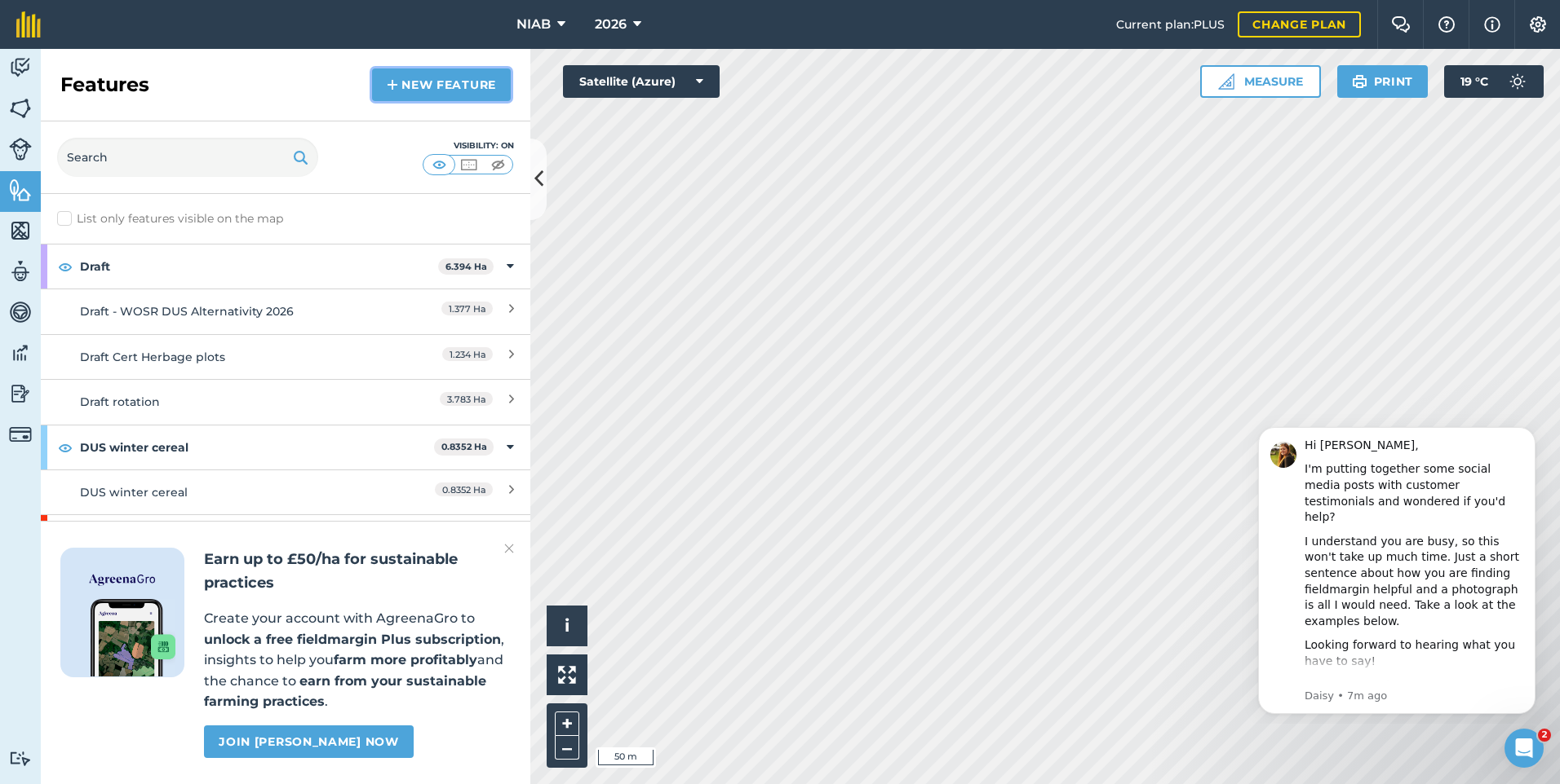
click at [448, 83] on link "New feature" at bounding box center [441, 84] width 139 height 32
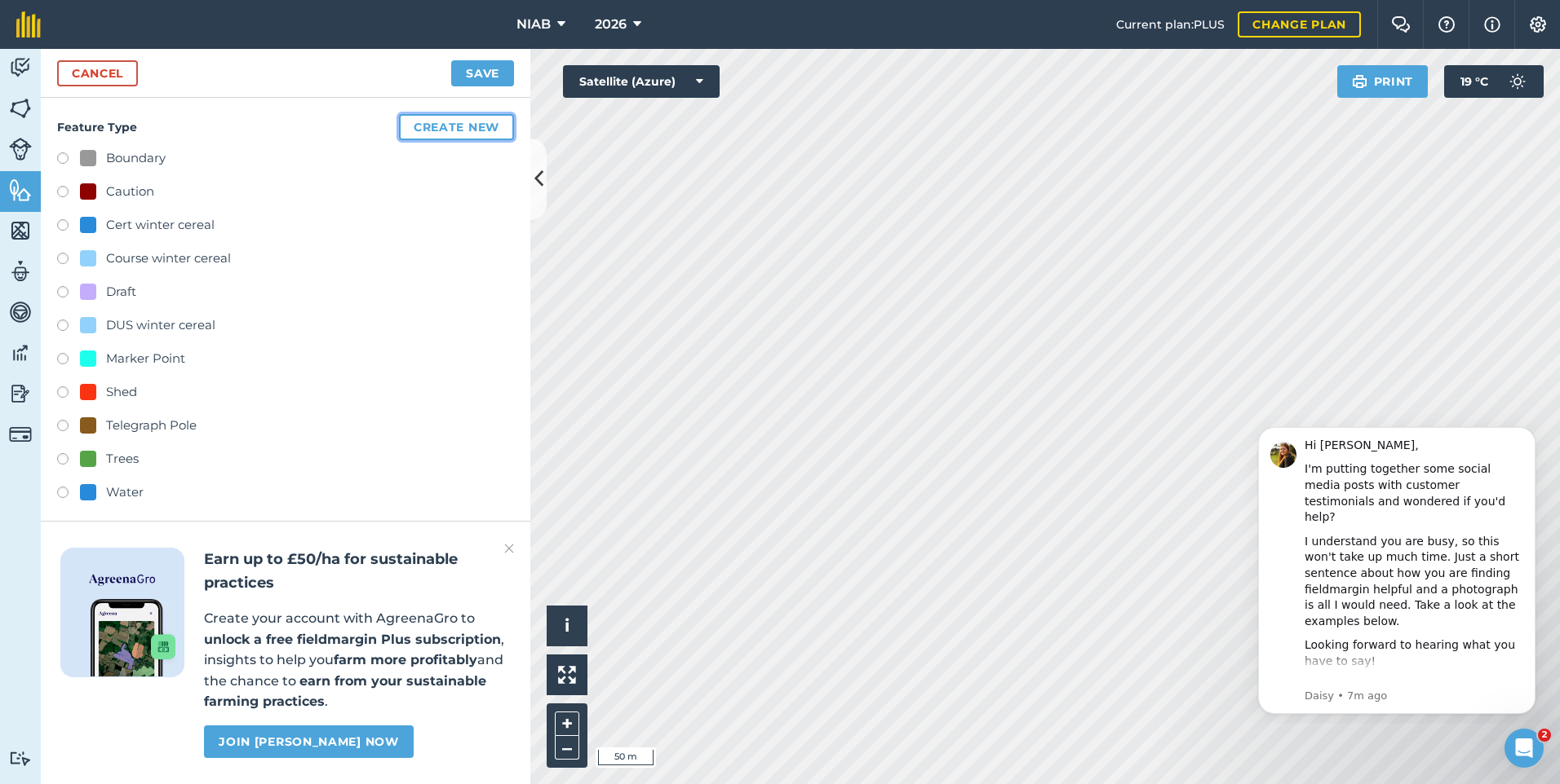
click at [451, 123] on button "Create new" at bounding box center [456, 127] width 115 height 26
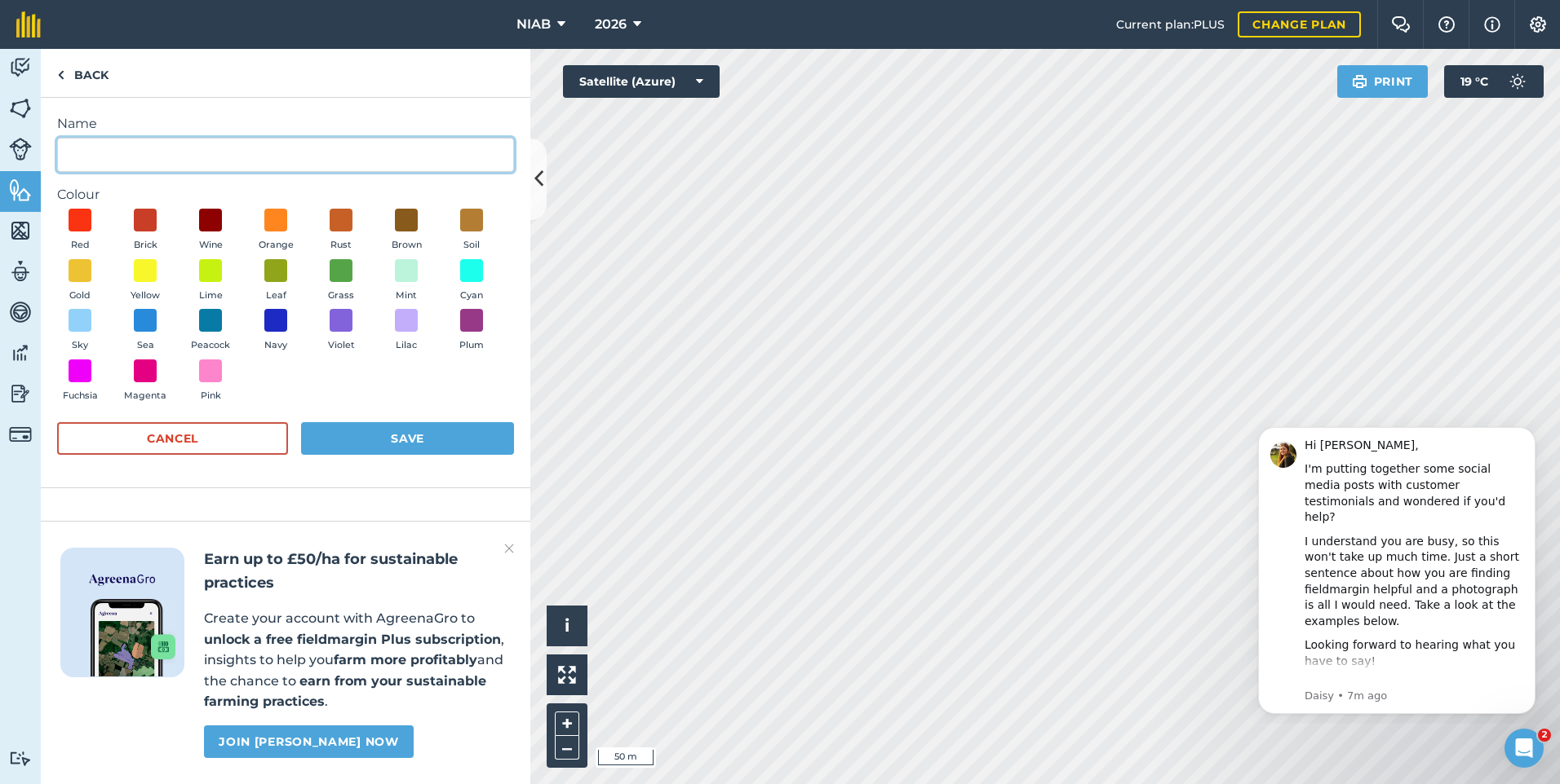
drag, startPoint x: 73, startPoint y: 162, endPoint x: 87, endPoint y: 154, distance: 16.1
click at [75, 162] on input "Name" at bounding box center [285, 155] width 457 height 34
type input "Course Oats"
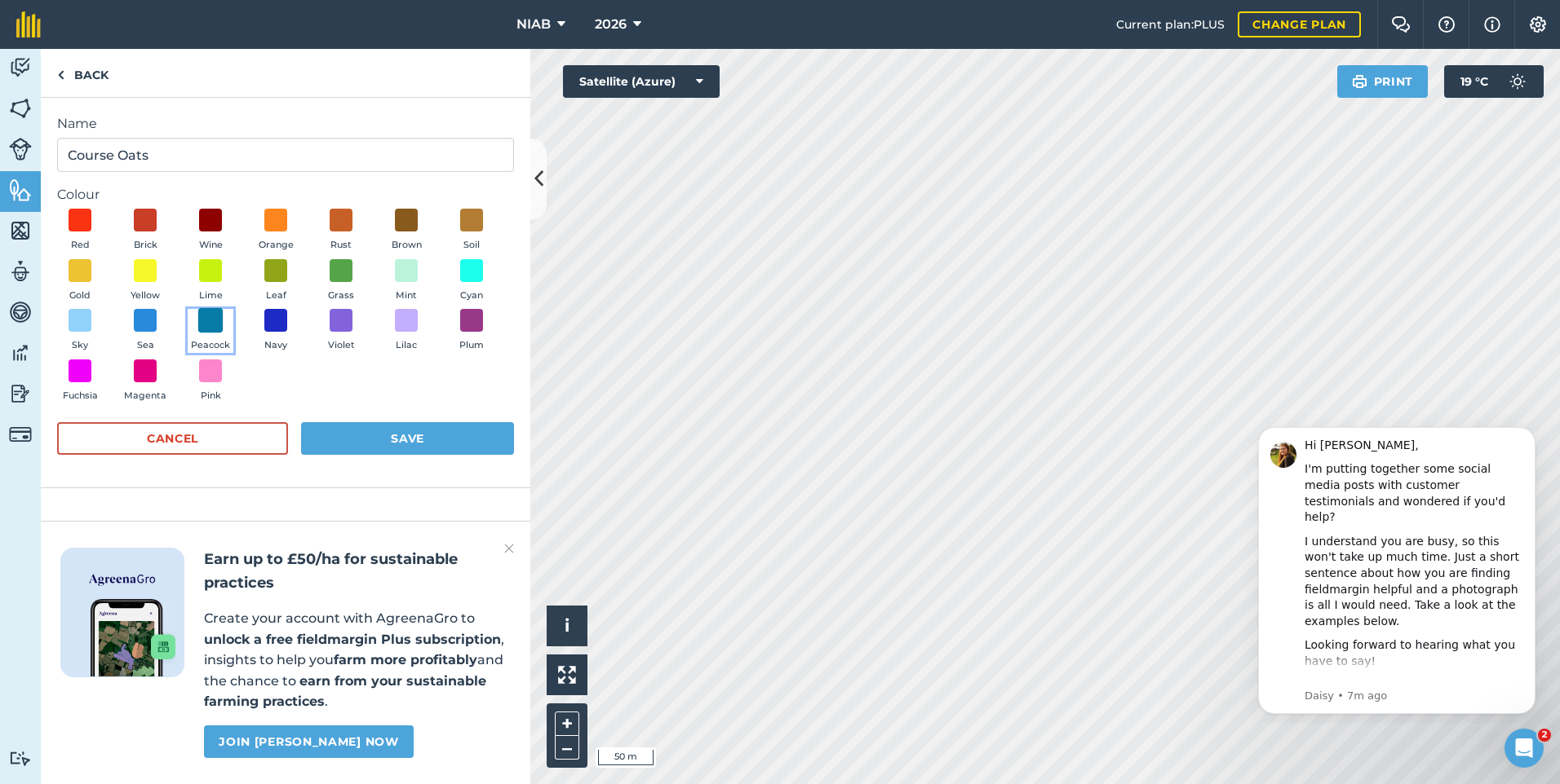
click at [205, 319] on span at bounding box center [211, 320] width 25 height 25
click at [342, 435] on button "Save" at bounding box center [408, 438] width 213 height 32
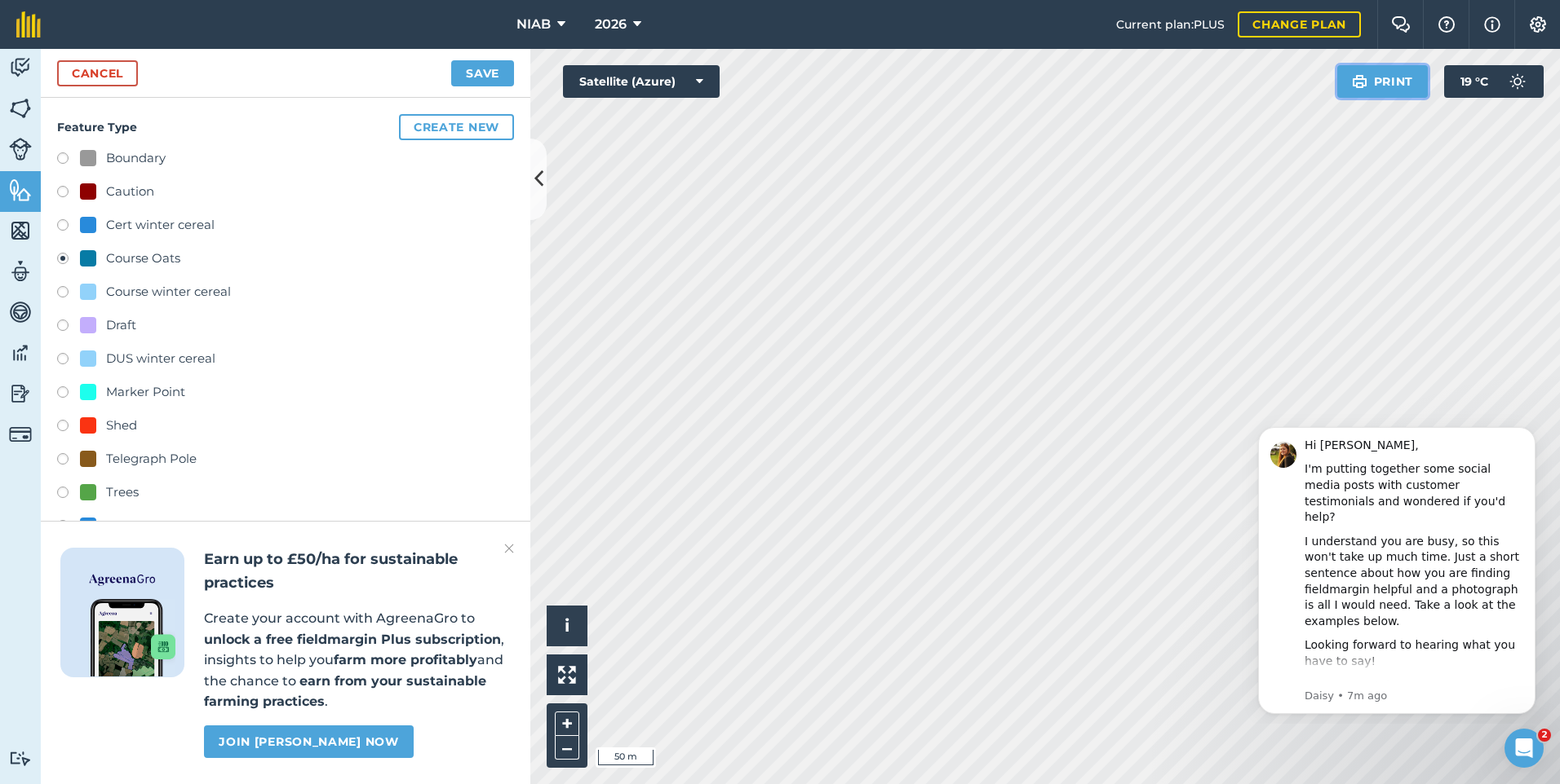
click at [1383, 84] on button "Print" at bounding box center [1383, 81] width 91 height 32
click at [481, 68] on button "Save" at bounding box center [483, 74] width 63 height 26
click at [1531, 18] on img at bounding box center [1537, 25] width 19 height 17
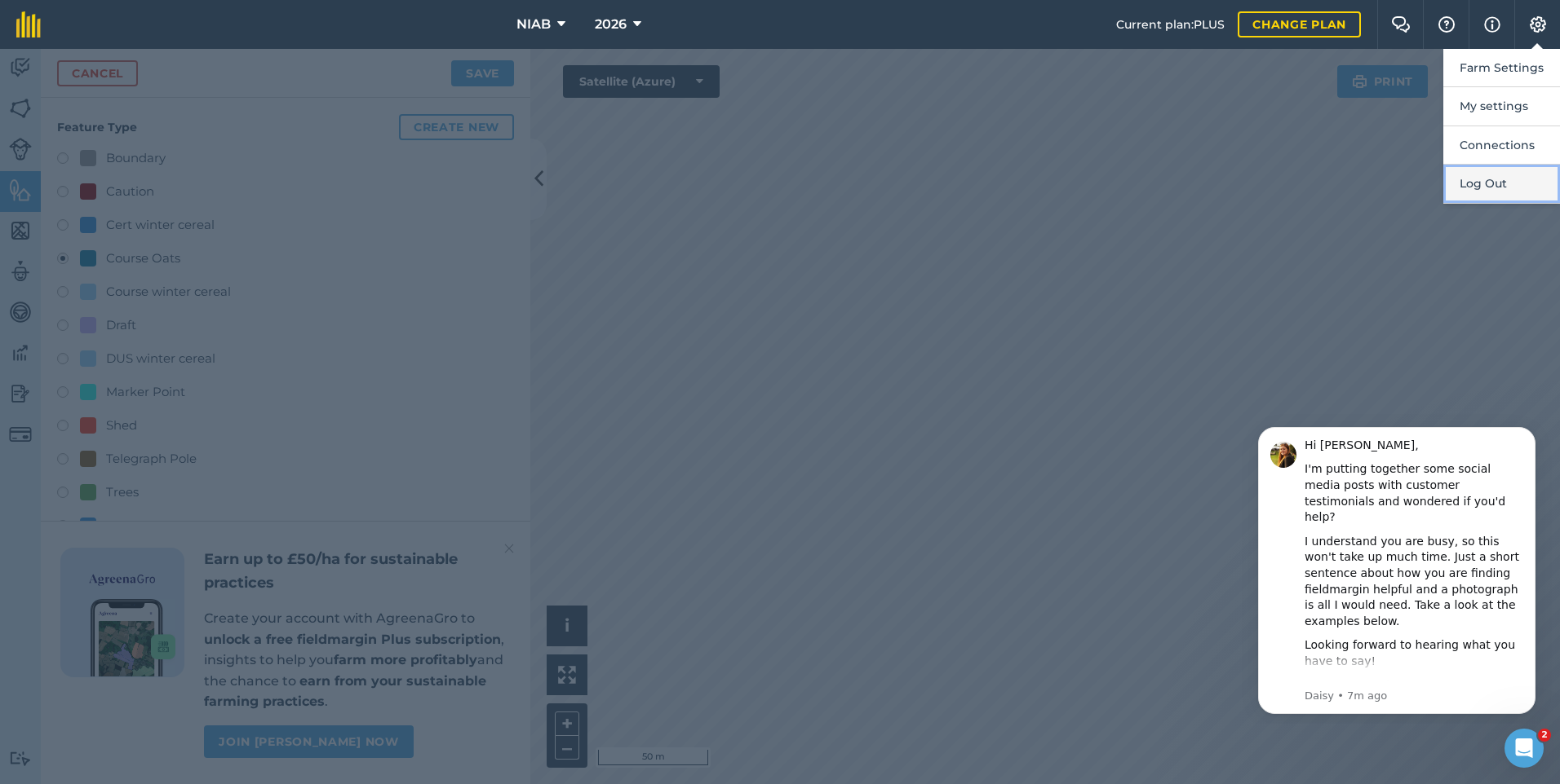
click at [1481, 181] on button "Log Out" at bounding box center [1501, 184] width 117 height 39
